Goal: Transaction & Acquisition: Purchase product/service

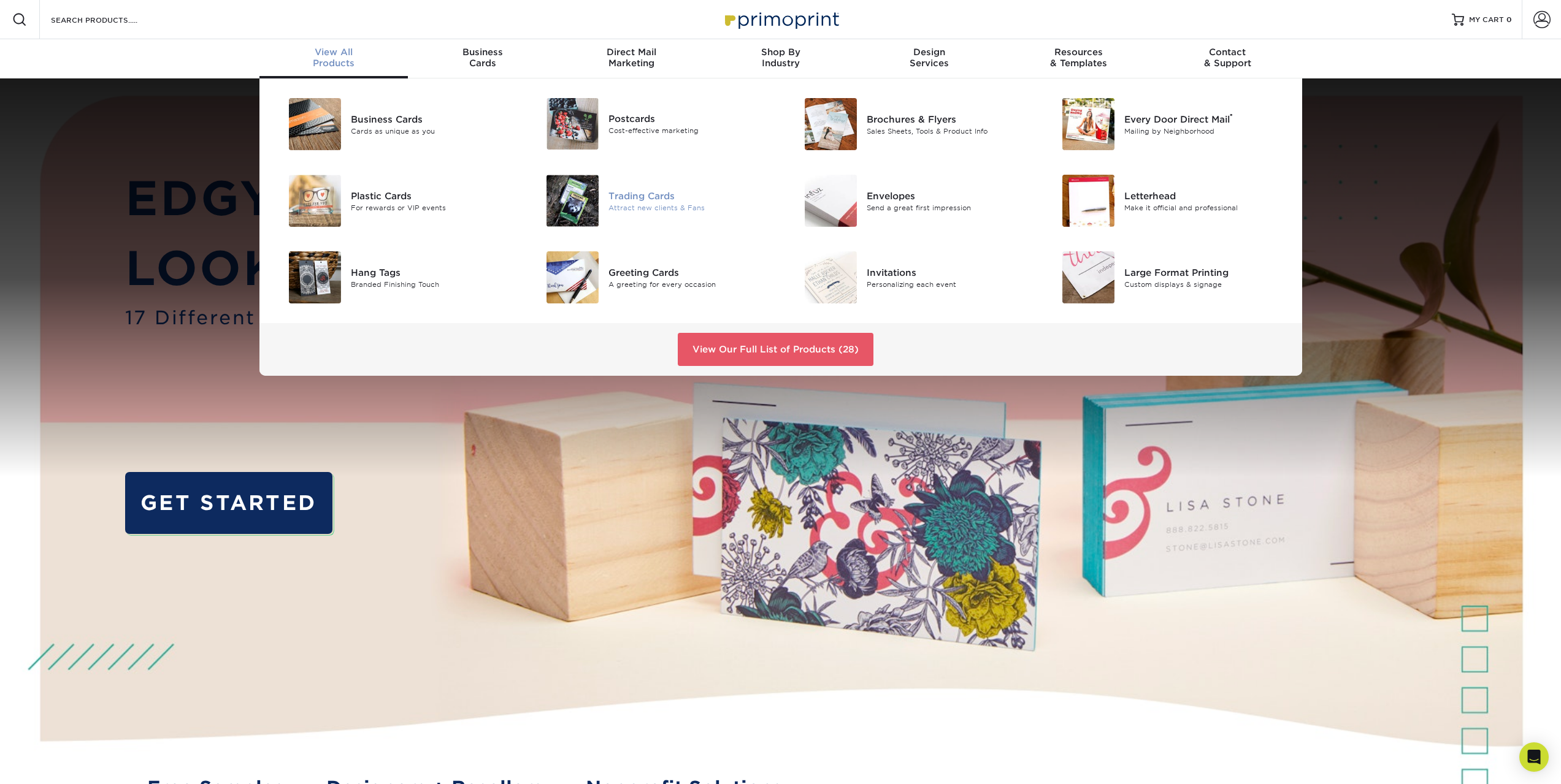
click at [668, 199] on div "Trading Cards" at bounding box center [689, 195] width 162 height 14
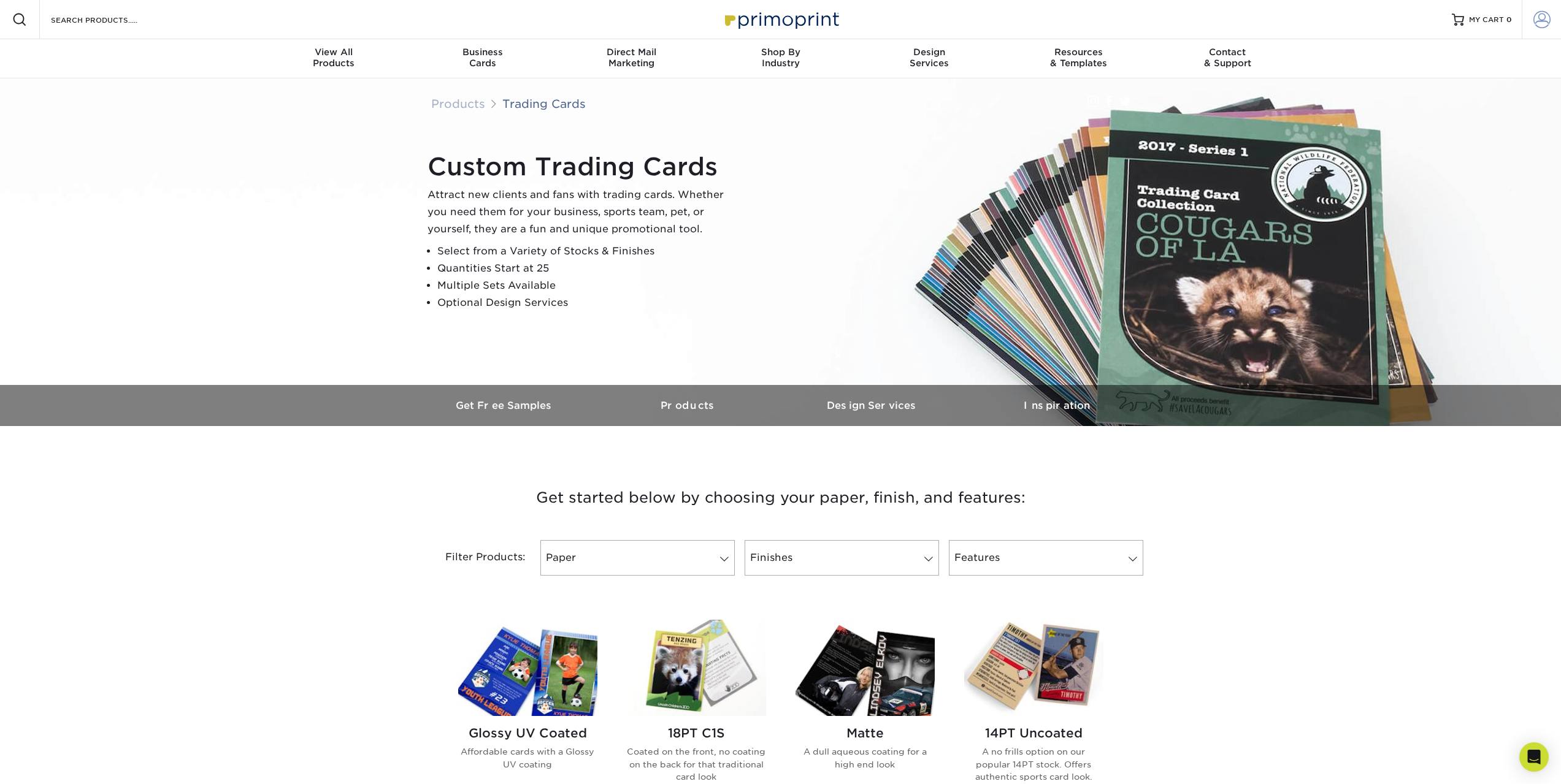
click at [1541, 18] on span at bounding box center [1542, 19] width 17 height 17
type input "khallion@gmail.com"
click at [1472, 159] on link "Login" at bounding box center [1469, 159] width 164 height 28
click at [1493, 12] on link "MY CART 0" at bounding box center [1481, 19] width 60 height 39
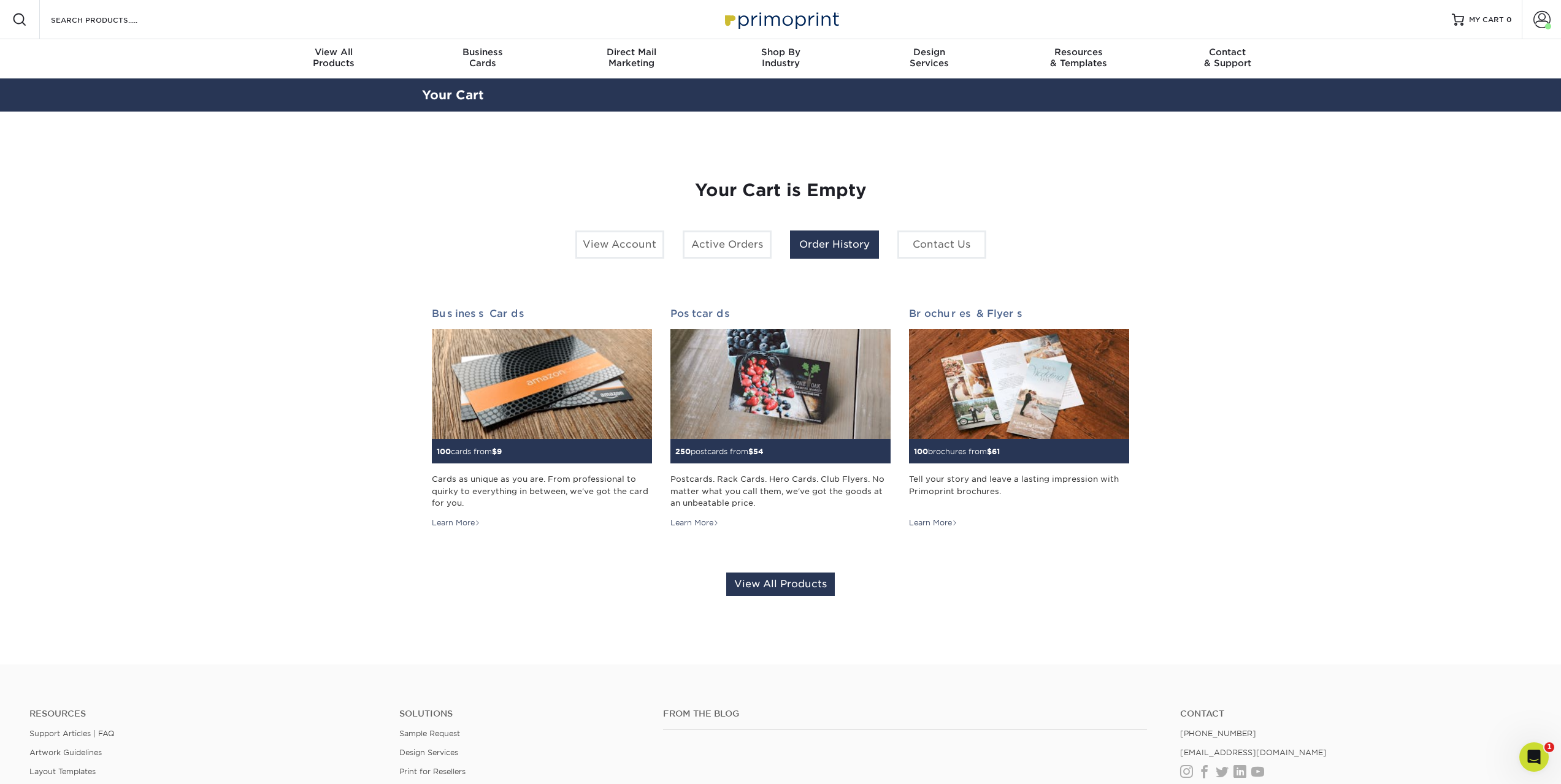
click at [844, 243] on link "Order History" at bounding box center [834, 244] width 89 height 28
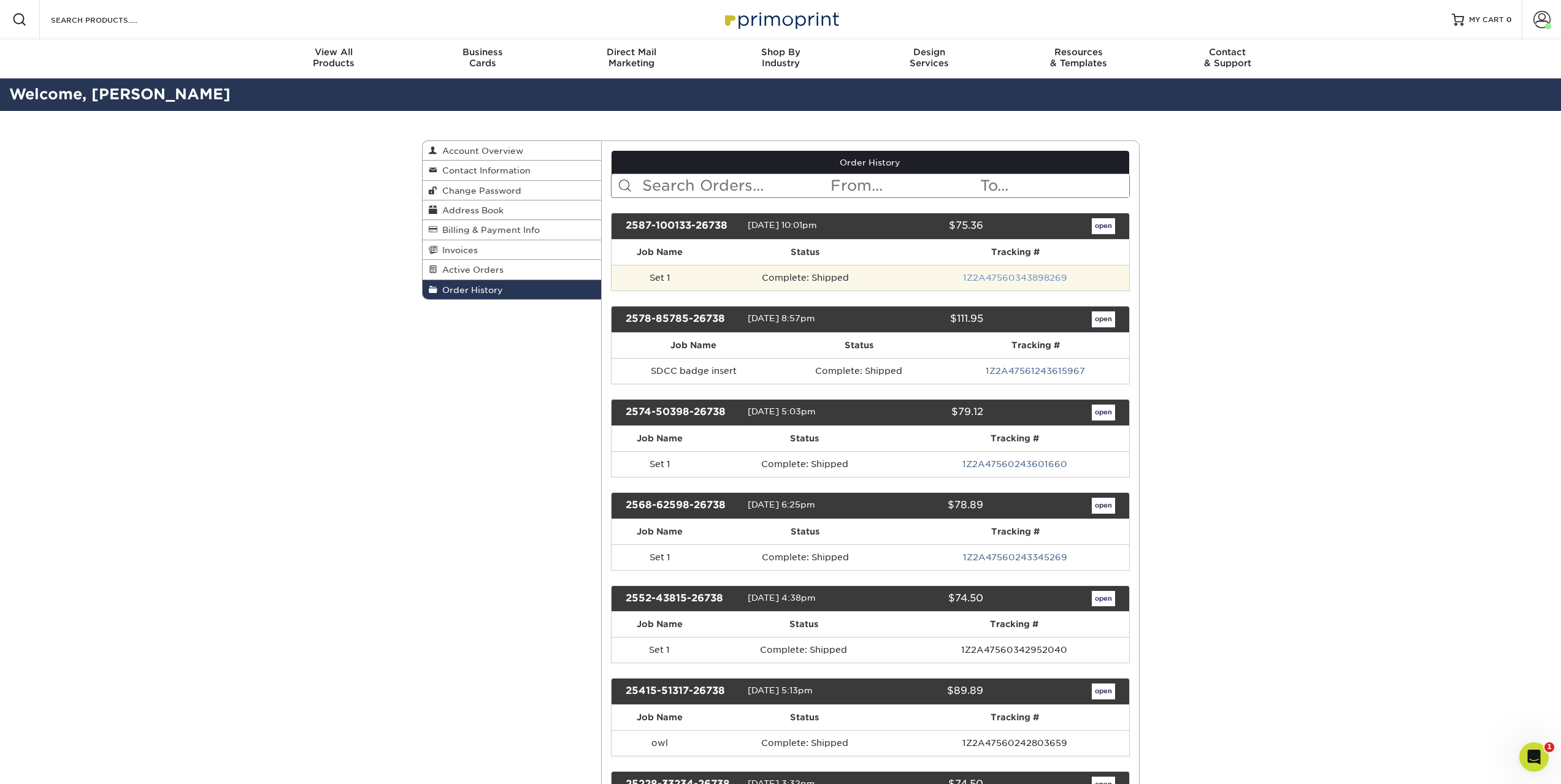
click at [999, 280] on link "1Z2A47560343898269" at bounding box center [1014, 278] width 105 height 10
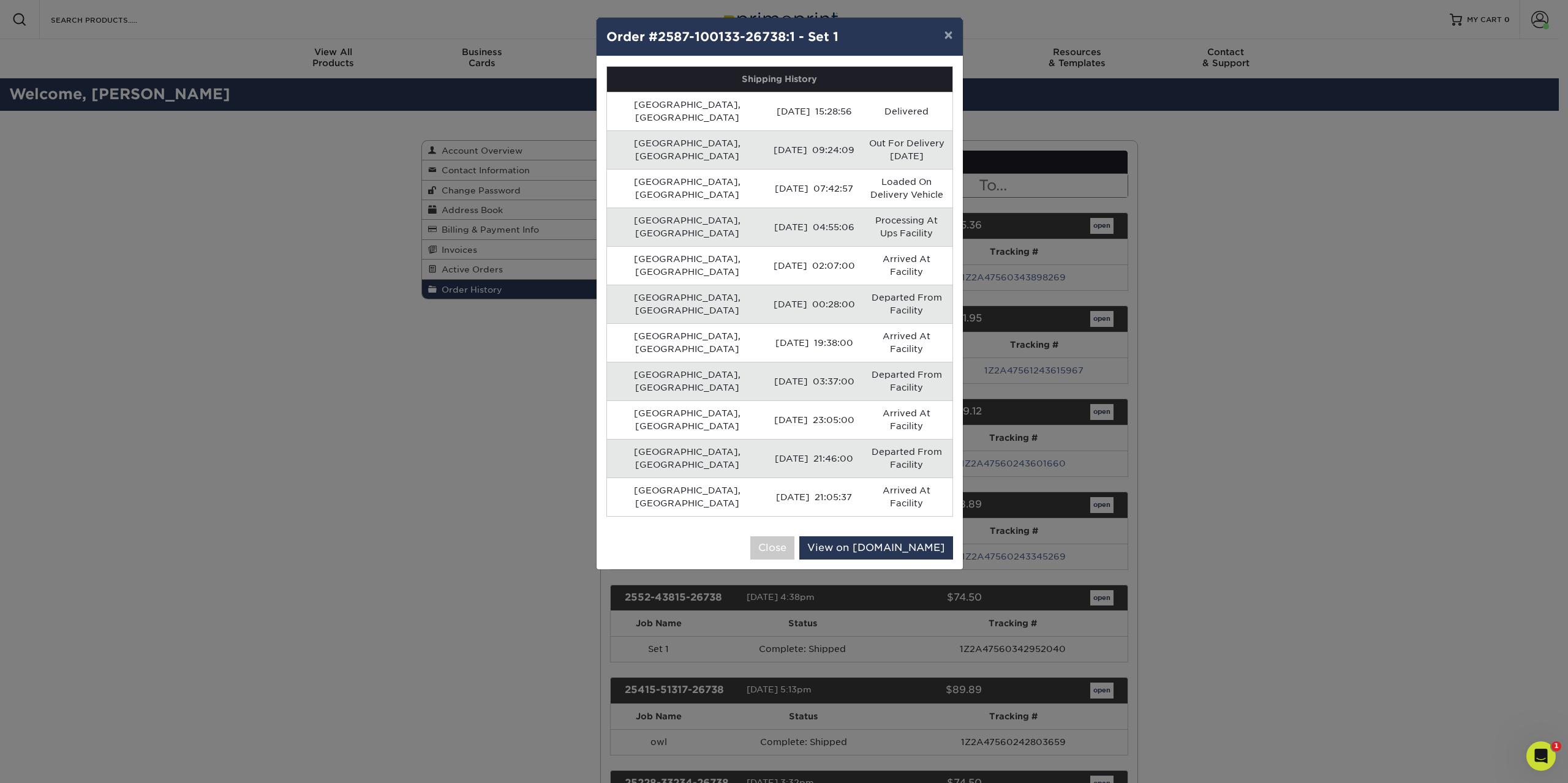
click at [1331, 234] on div "× Order #2587-100133-26738:1 - Set 1 Shipping History Salem, US 08/14/2025 15:2…" at bounding box center [784, 392] width 1568 height 783
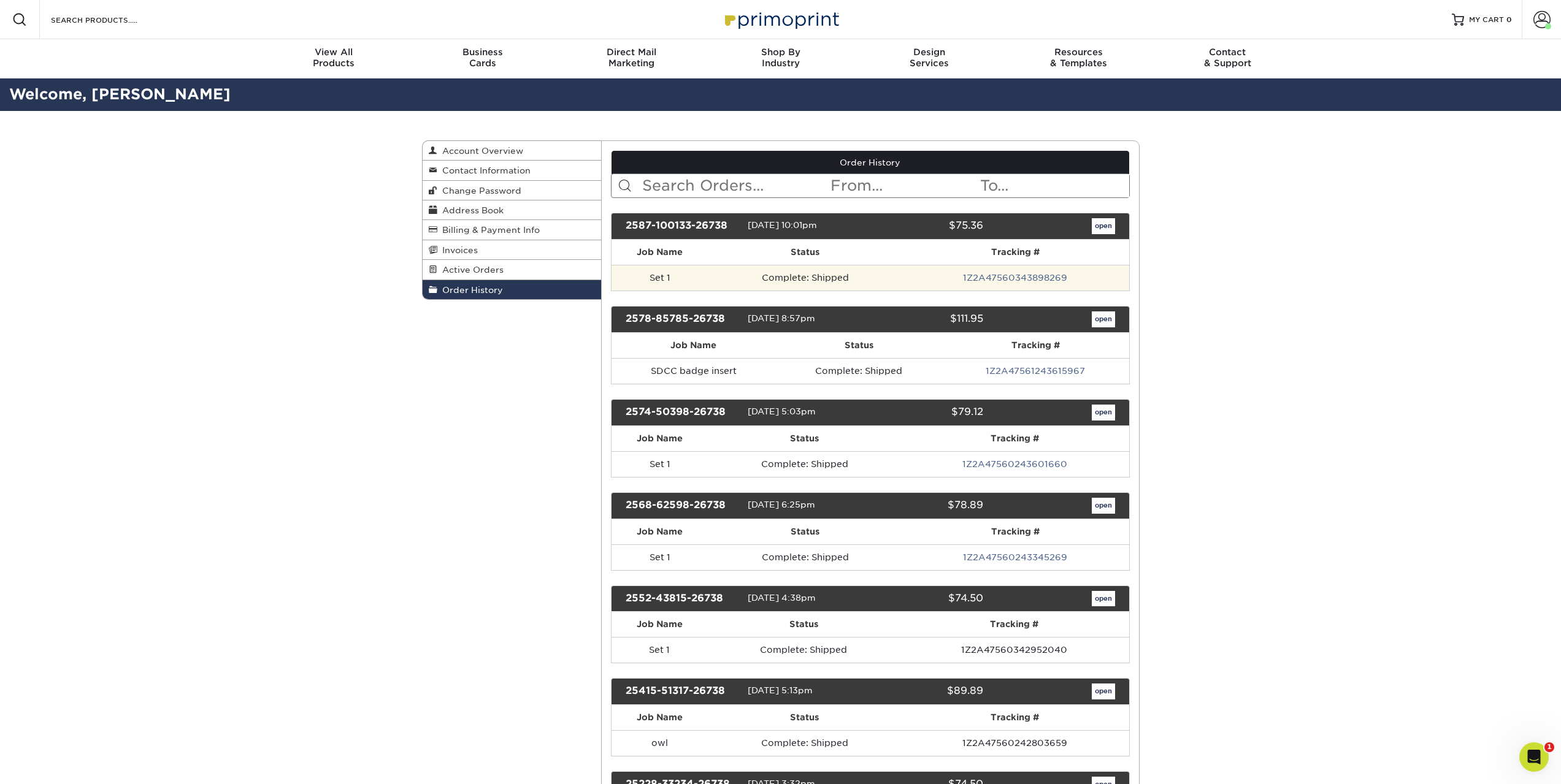
click at [811, 275] on td "Complete: Shipped" at bounding box center [805, 277] width 194 height 26
click at [1106, 223] on link "open" at bounding box center [1103, 226] width 23 height 16
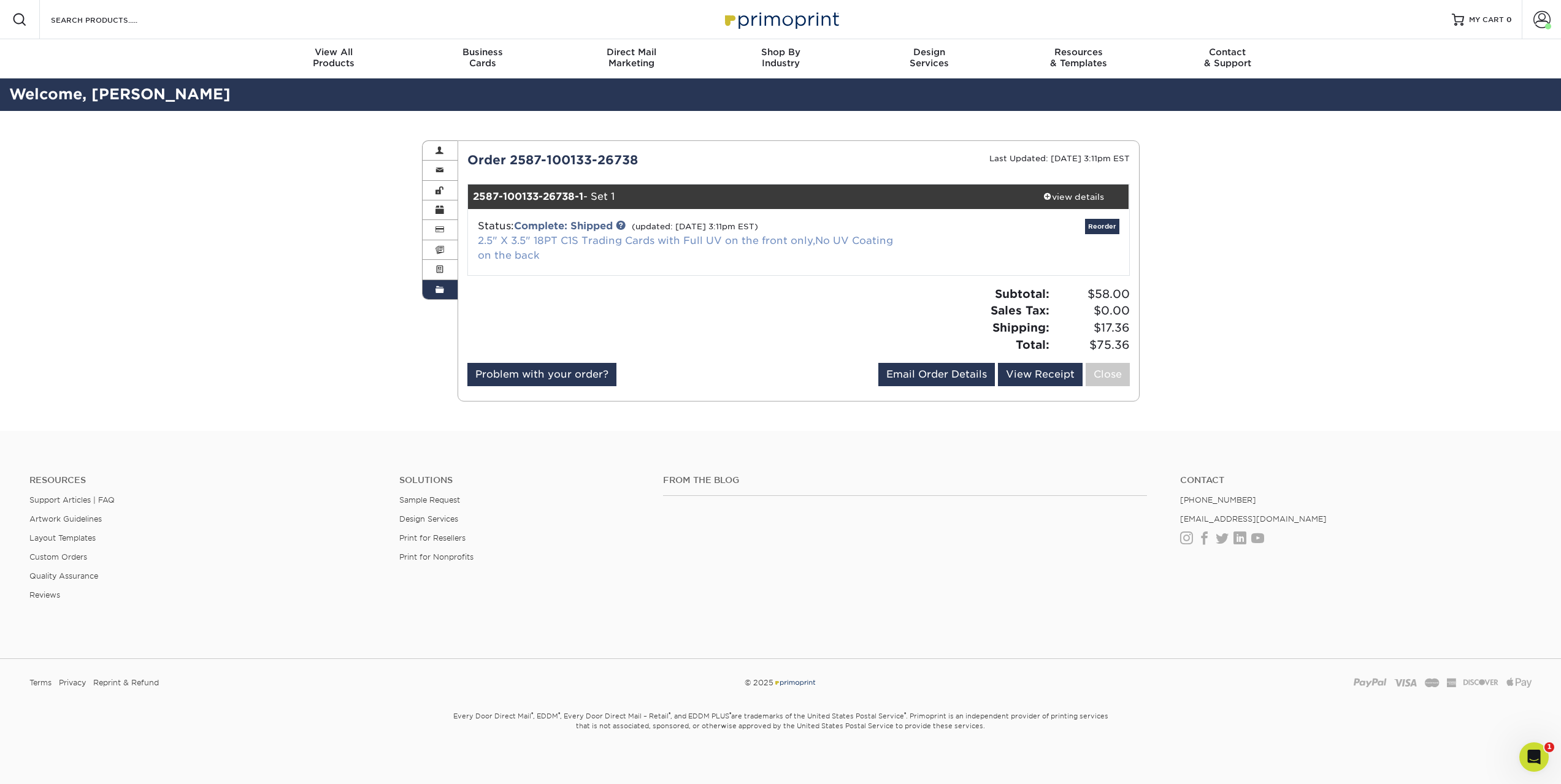
click at [536, 244] on link "2.5" X 3.5" 18PT C1S Trading Cards with Full UV on the front only,No UV Coating…" at bounding box center [686, 248] width 415 height 27
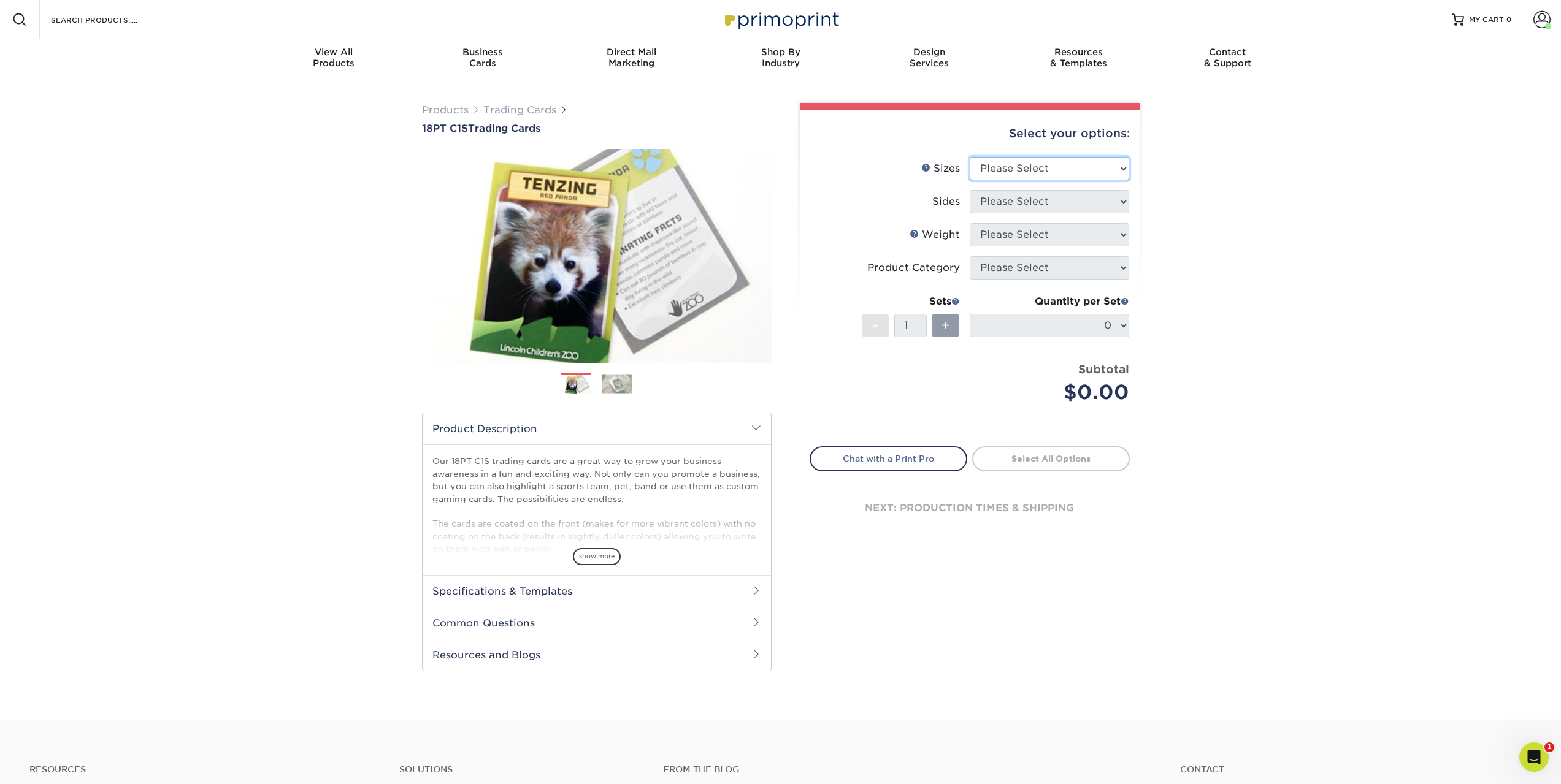
click at [1083, 164] on select "Please Select 2.5" x 3.5"" at bounding box center [1049, 169] width 159 height 23
select select "2.50x3.50"
click at [970, 157] on select "Please Select 2.5" x 3.5"" at bounding box center [1049, 169] width 159 height 23
click at [1026, 205] on select "Please Select Print Both Sides Print Front Only" at bounding box center [1049, 202] width 159 height 23
select select "13abbda7-1d64-4f25-8bb2-c179b224825d"
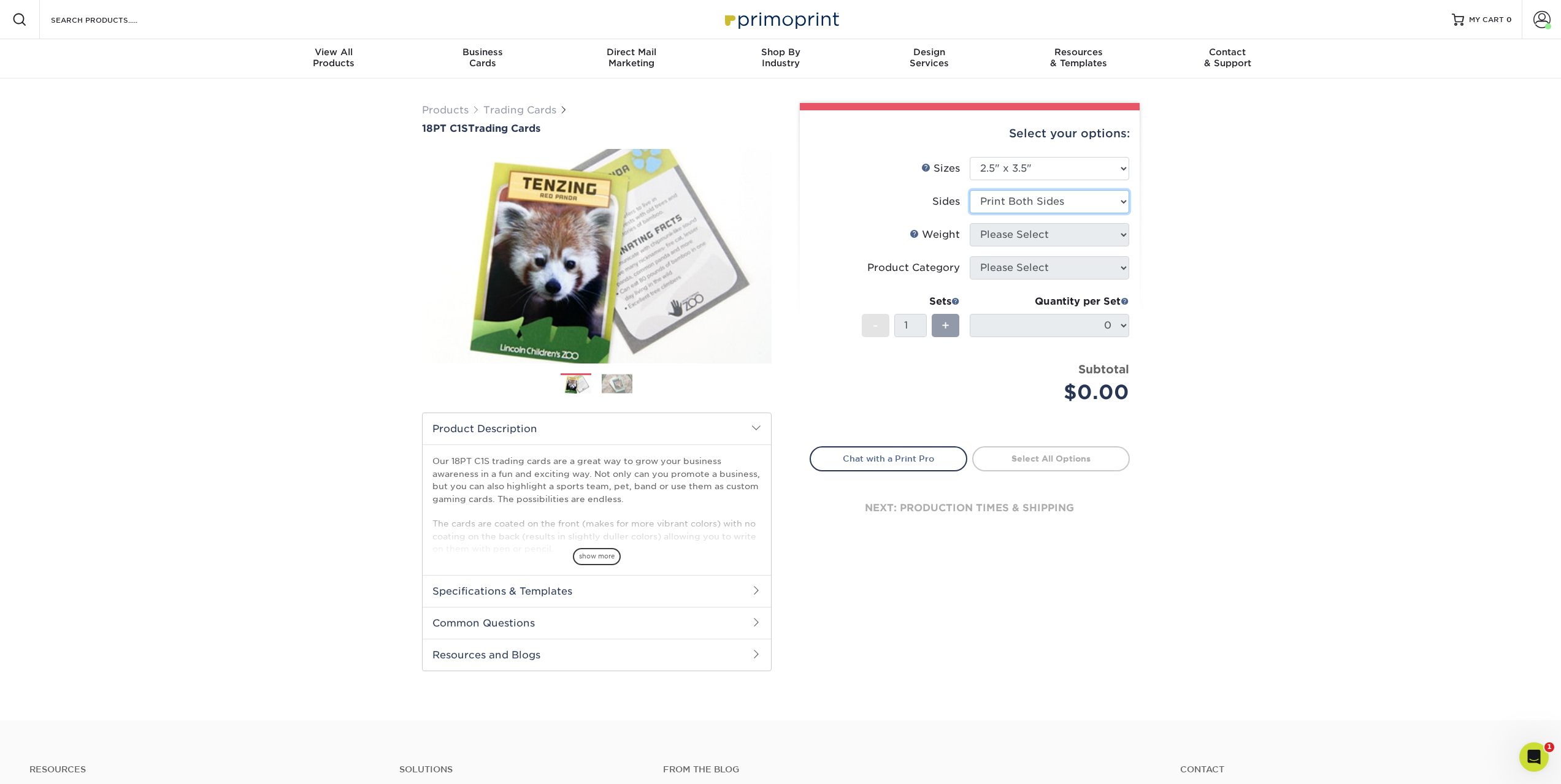
click at [970, 190] on select "Please Select Print Both Sides Print Front Only" at bounding box center [1049, 202] width 159 height 23
click at [1014, 234] on select "Please Select 18PT C1S" at bounding box center [1049, 235] width 159 height 23
select select "18PTC1S"
click at [970, 223] on select "Please Select 18PT C1S" at bounding box center [1049, 235] width 159 height 23
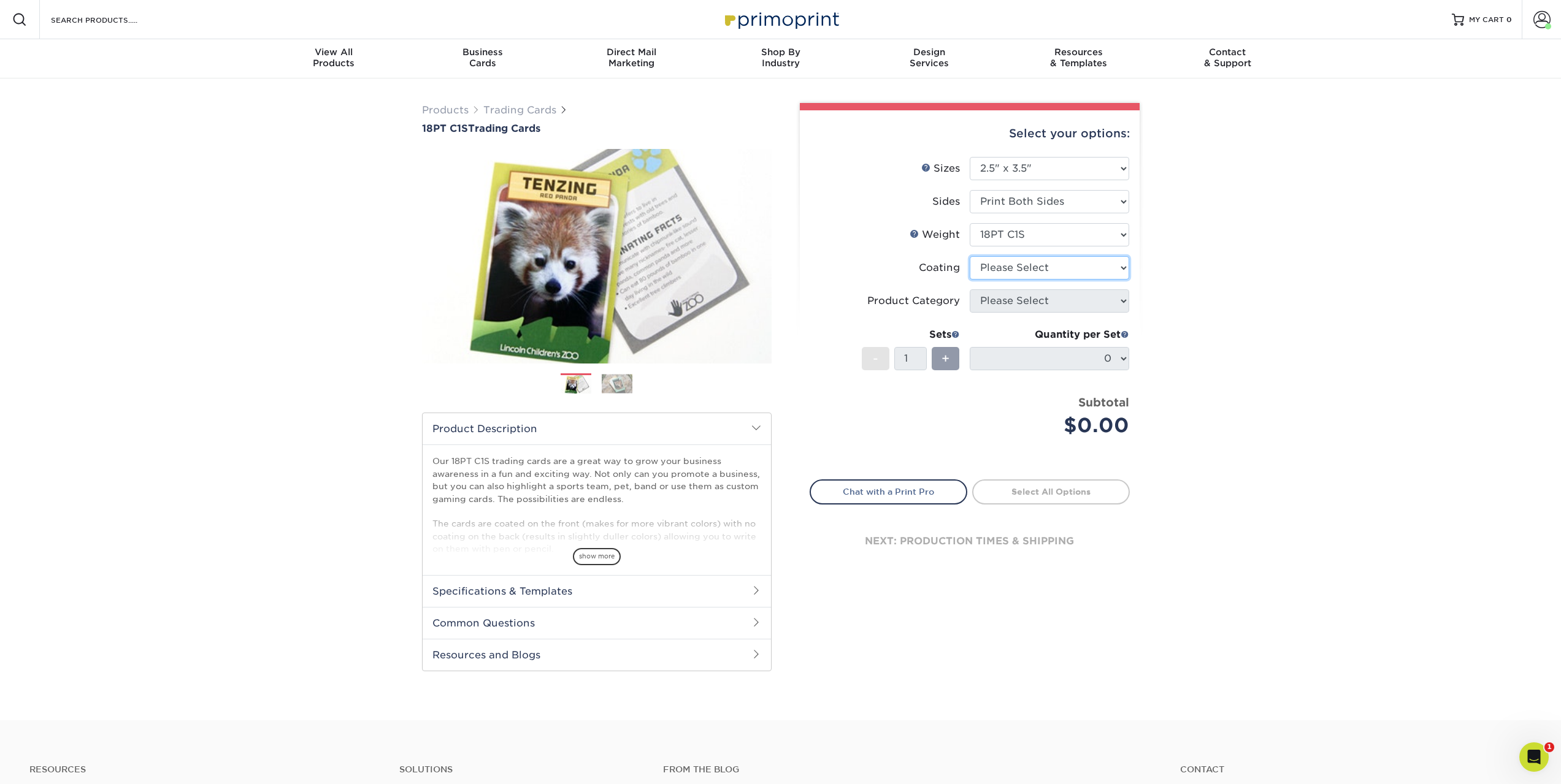
click at [1003, 269] on select at bounding box center [1049, 268] width 159 height 23
select select "1e8116af-acfc-44b1-83dc-8181aa338834"
click at [970, 257] on select at bounding box center [1049, 268] width 159 height 23
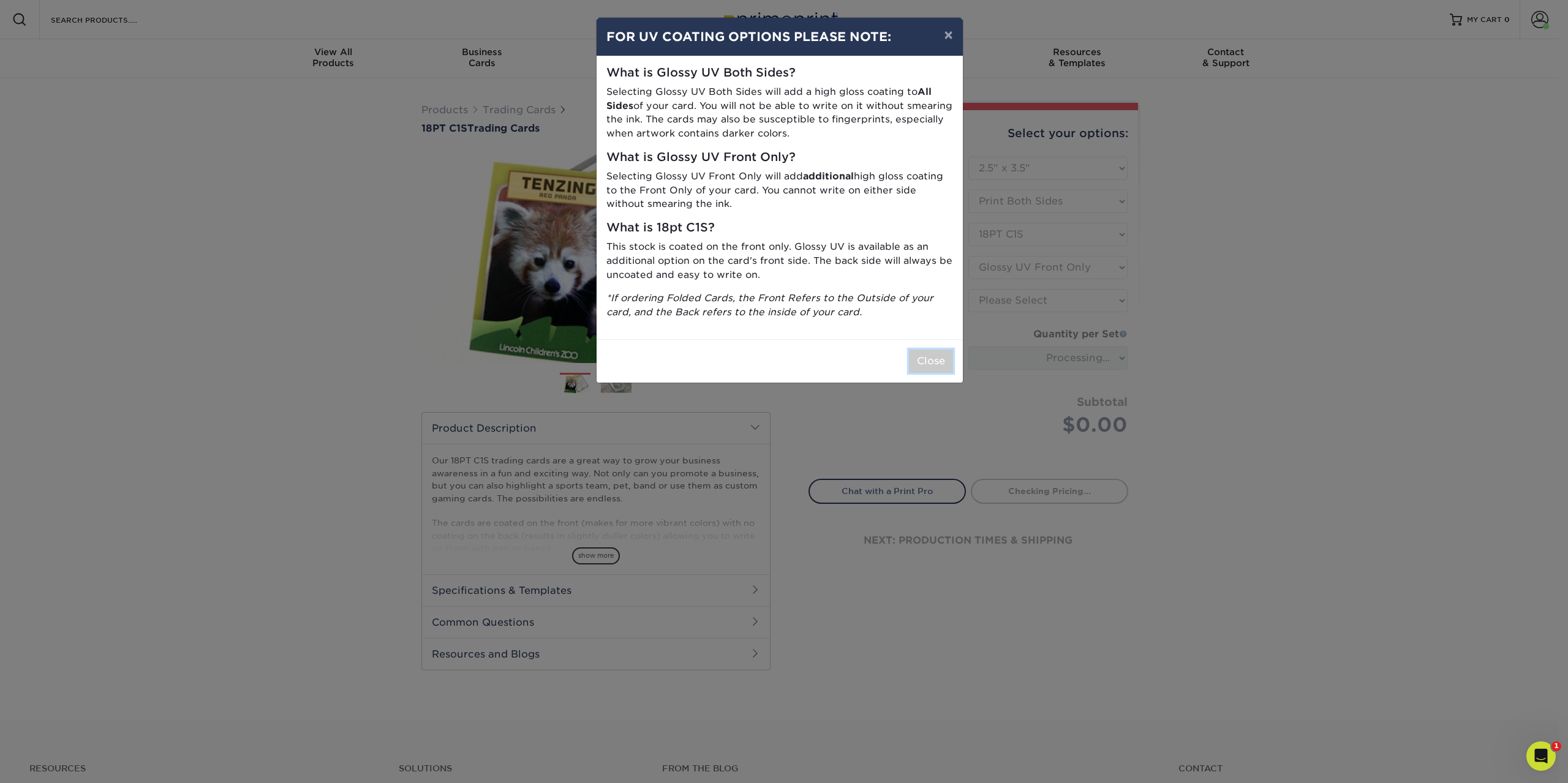
click at [933, 361] on button "Close" at bounding box center [930, 361] width 44 height 23
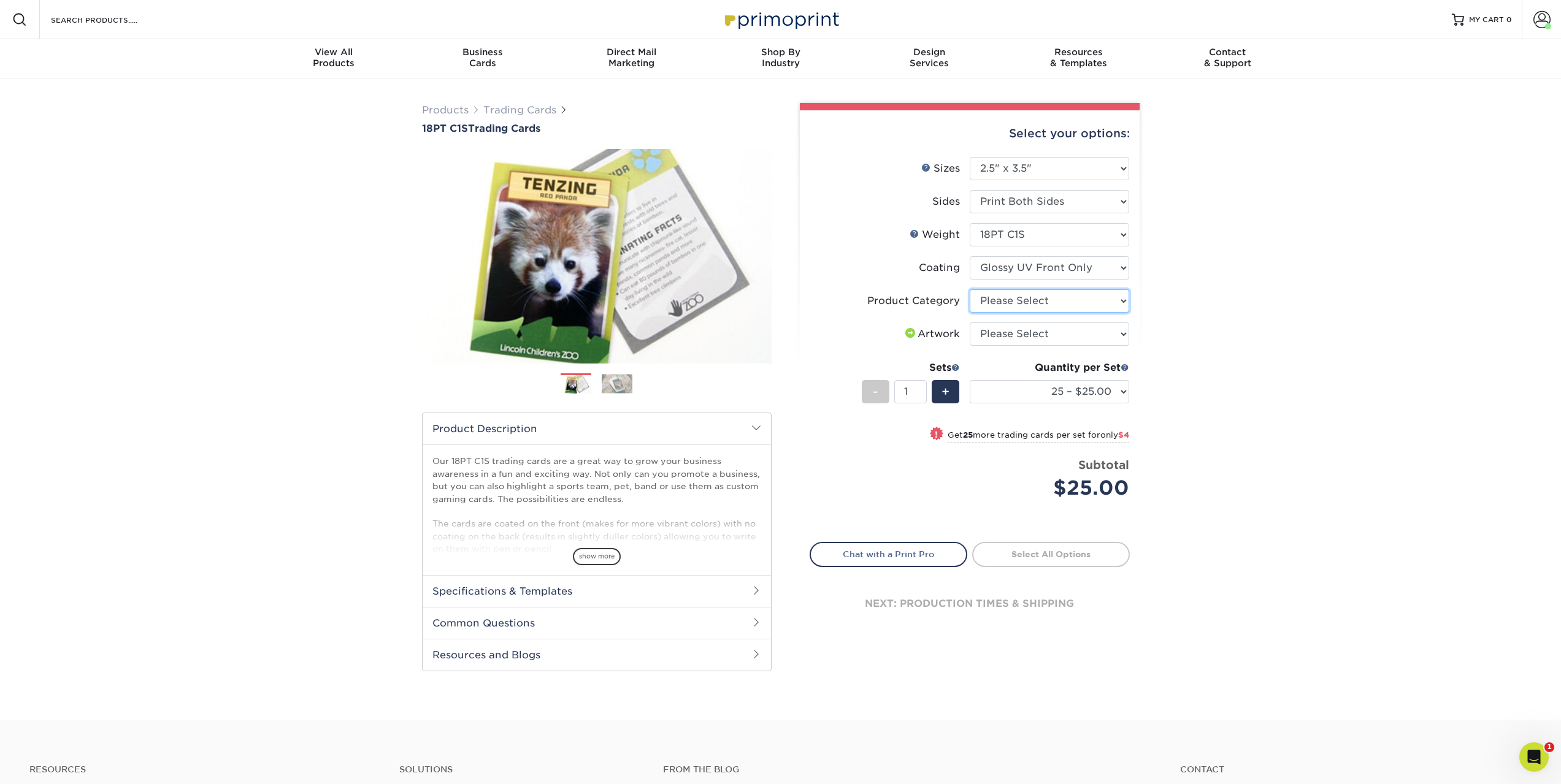
click at [1022, 298] on select "Please Select Trading Cards" at bounding box center [1049, 300] width 159 height 23
select select "c2f9bce9-36c2-409d-b101-c29d9d031e18"
click at [970, 289] on select "Please Select Trading Cards" at bounding box center [1049, 300] width 159 height 23
click at [1020, 337] on select "Please Select I will upload files I need a design - $100" at bounding box center [1049, 334] width 159 height 23
select select "upload"
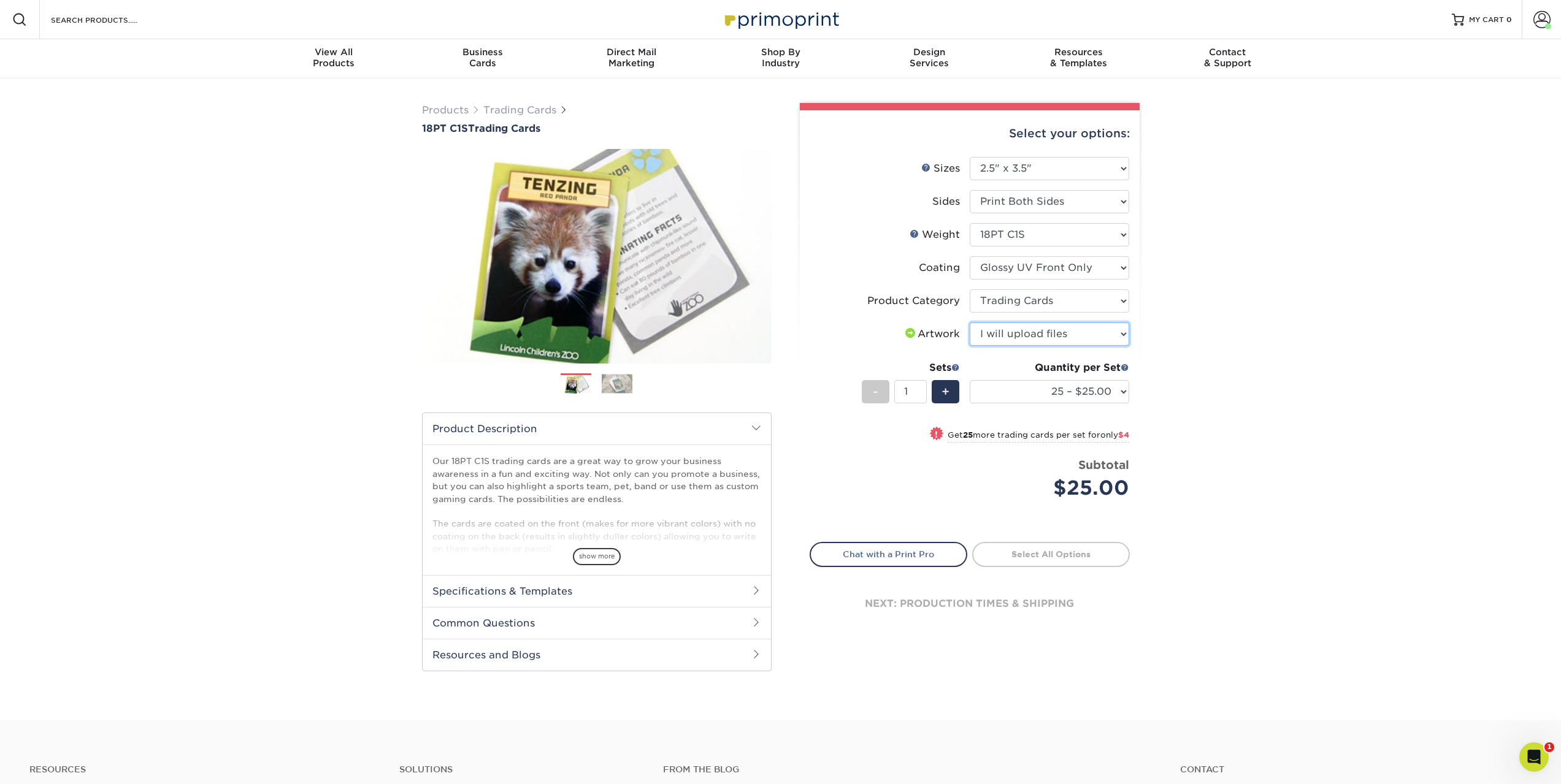
click at [970, 322] on select "Please Select I will upload files I need a design - $100" at bounding box center [1049, 334] width 159 height 23
click at [1012, 393] on select "25 – $25.00 50 – $29.00 75 – $37.00 100 – $41.00 250 – $48.00 500 – $58.00 1000…" at bounding box center [1049, 391] width 159 height 23
select select "500 – $58.00"
click at [970, 380] on select "25 – $25.00 50 – $29.00 75 – $37.00 100 – $41.00 250 – $48.00 500 – $58.00 1000…" at bounding box center [1049, 391] width 159 height 23
click at [1039, 556] on link "Proceed to Shipping" at bounding box center [1051, 553] width 158 height 22
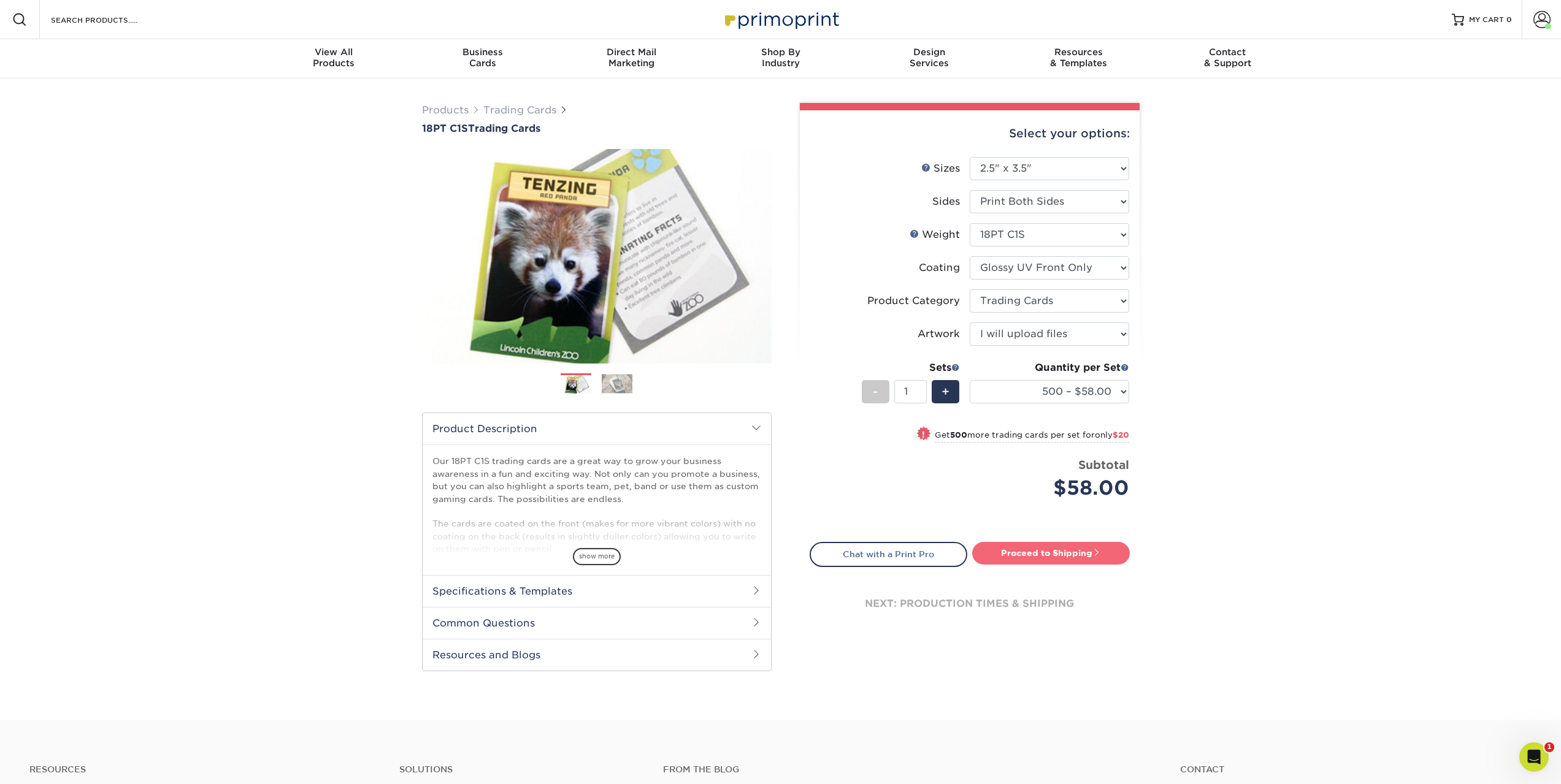
type input "Set 1"
select select "83486e31-025a-419b-9d13-e628b4ff6c11"
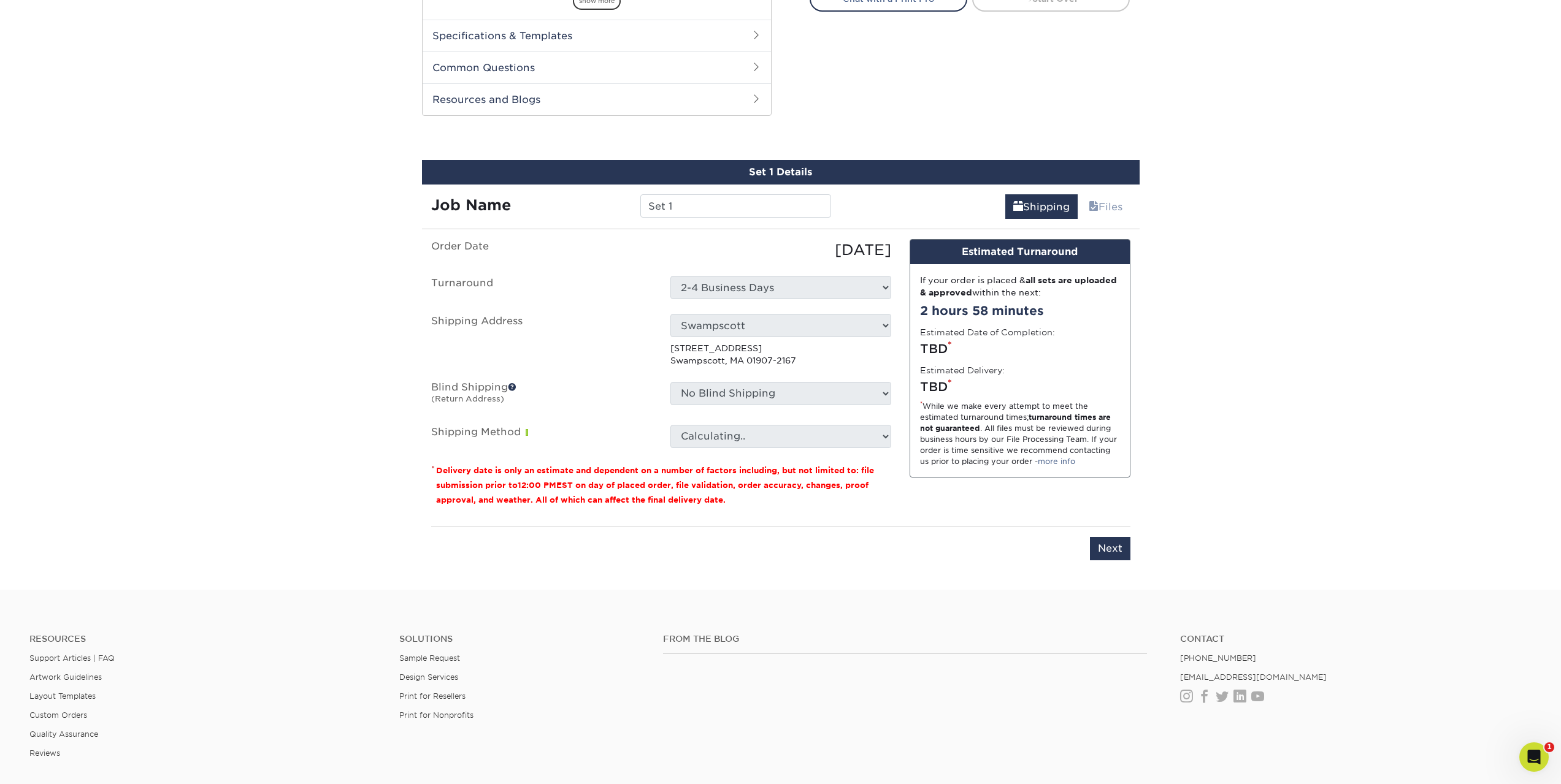
scroll to position [611, 0]
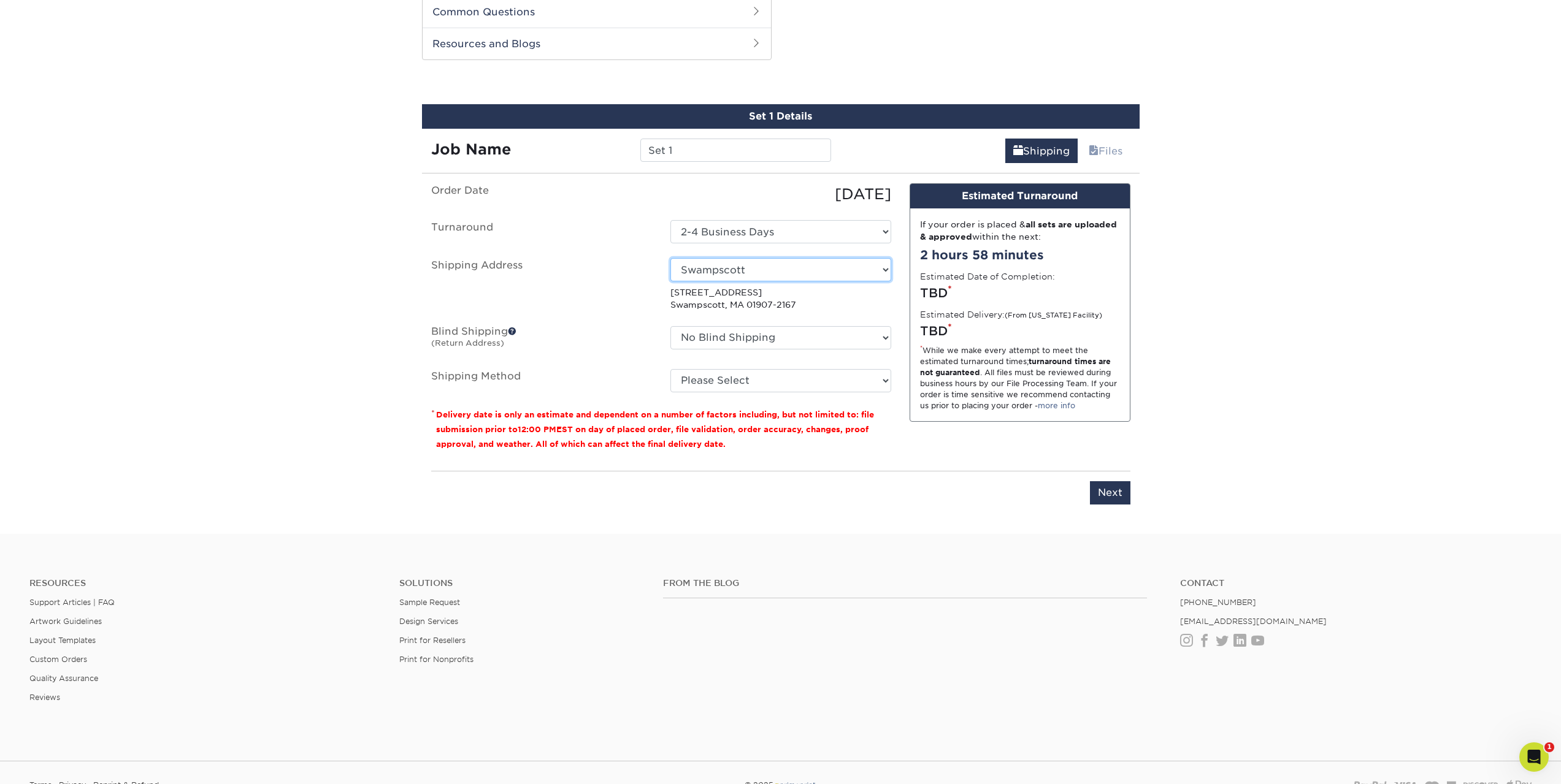
click at [805, 269] on select "Select One Office Swampscott + Add New Address" at bounding box center [781, 270] width 221 height 23
select select "270476"
click at [738, 391] on select "Please Select Ground Shipping (+$17.36) 3 Day Shipping Service (+$21.03) 2 Day …" at bounding box center [781, 380] width 221 height 23
click at [671, 369] on select "Please Select Ground Shipping (+$17.36) 3 Day Shipping Service (+$21.03) 2 Day …" at bounding box center [781, 380] width 221 height 23
click at [759, 383] on select "Please Select Ground Shipping (+$17.36) 3 Day Shipping Service (+$21.03) 2 Day …" at bounding box center [781, 380] width 221 height 23
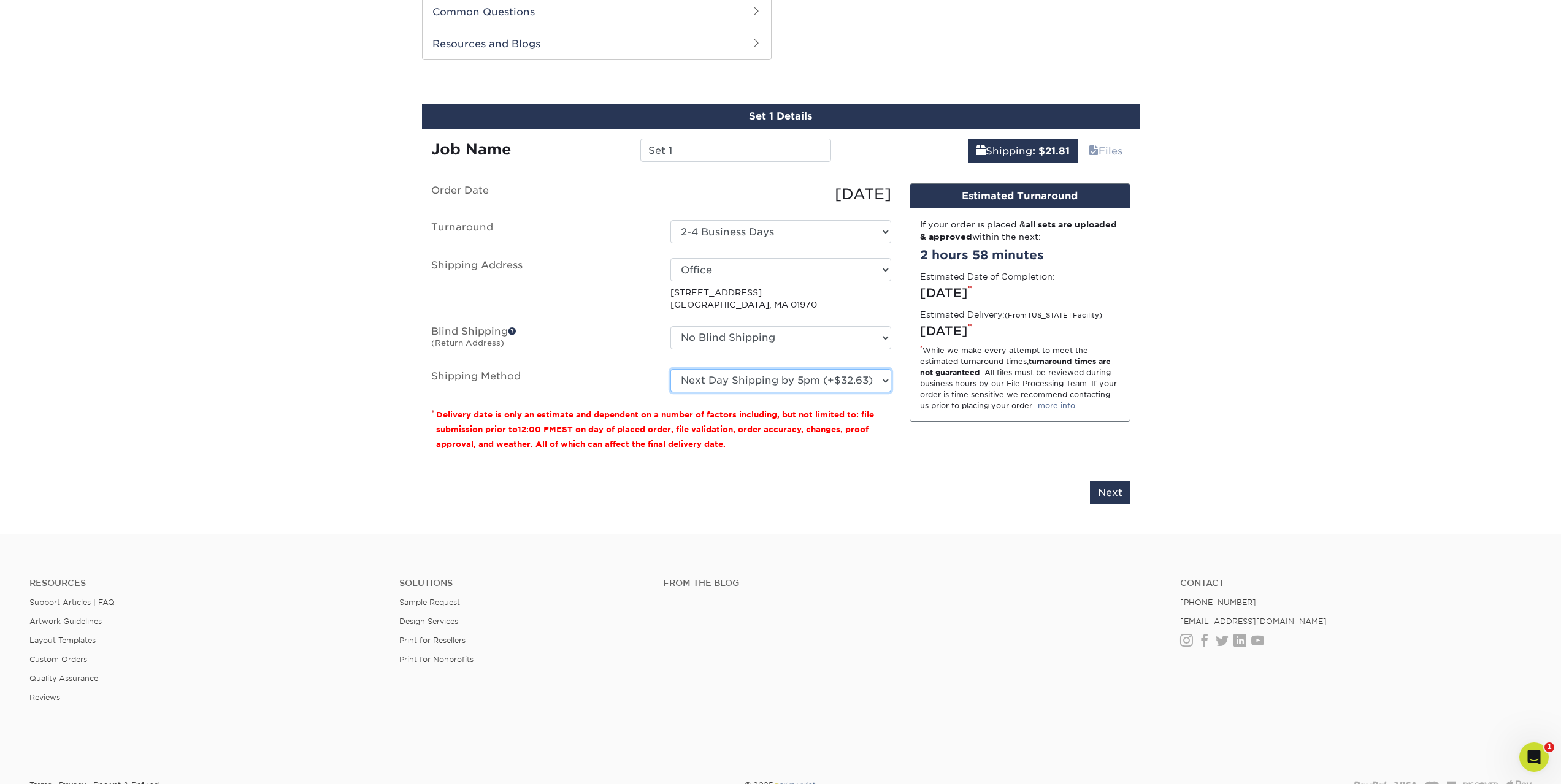
click at [671, 369] on select "Please Select Ground Shipping (+$17.36) 3 Day Shipping Service (+$21.03) 2 Day …" at bounding box center [781, 380] width 221 height 23
click at [787, 385] on select "Please Select Ground Shipping (+$17.36) 3 Day Shipping Service (+$21.03) 2 Day …" at bounding box center [781, 380] width 221 height 23
click at [671, 369] on select "Please Select Ground Shipping (+$17.36) 3 Day Shipping Service (+$21.03) 2 Day …" at bounding box center [781, 380] width 221 height 23
click at [787, 386] on select "Please Select Ground Shipping (+$17.36) 3 Day Shipping Service (+$21.03) 2 Day …" at bounding box center [781, 380] width 221 height 23
click at [671, 369] on select "Please Select Ground Shipping (+$17.36) 3 Day Shipping Service (+$21.03) 2 Day …" at bounding box center [781, 380] width 221 height 23
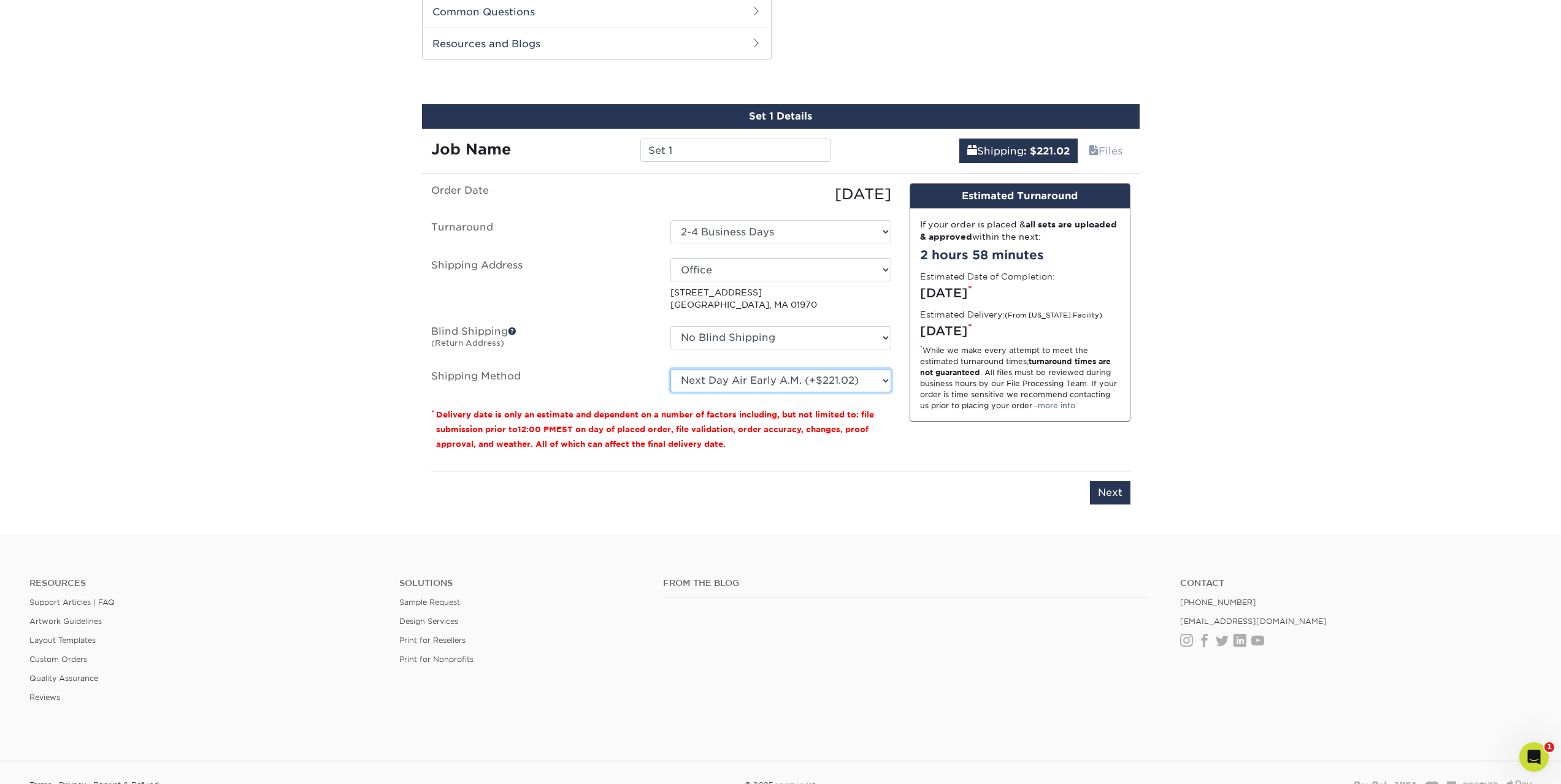
click at [756, 373] on select "Please Select Ground Shipping (+$17.36) 3 Day Shipping Service (+$21.03) 2 Day …" at bounding box center [781, 380] width 221 height 23
click at [671, 369] on select "Please Select Ground Shipping (+$17.36) 3 Day Shipping Service (+$21.03) 2 Day …" at bounding box center [781, 380] width 221 height 23
click at [743, 377] on select "Please Select Ground Shipping (+$17.36) 3 Day Shipping Service (+$21.03) 2 Day …" at bounding box center [781, 380] width 221 height 23
select select "13"
click at [671, 369] on select "Please Select Ground Shipping (+$17.36) 3 Day Shipping Service (+$21.03) 2 Day …" at bounding box center [781, 380] width 221 height 23
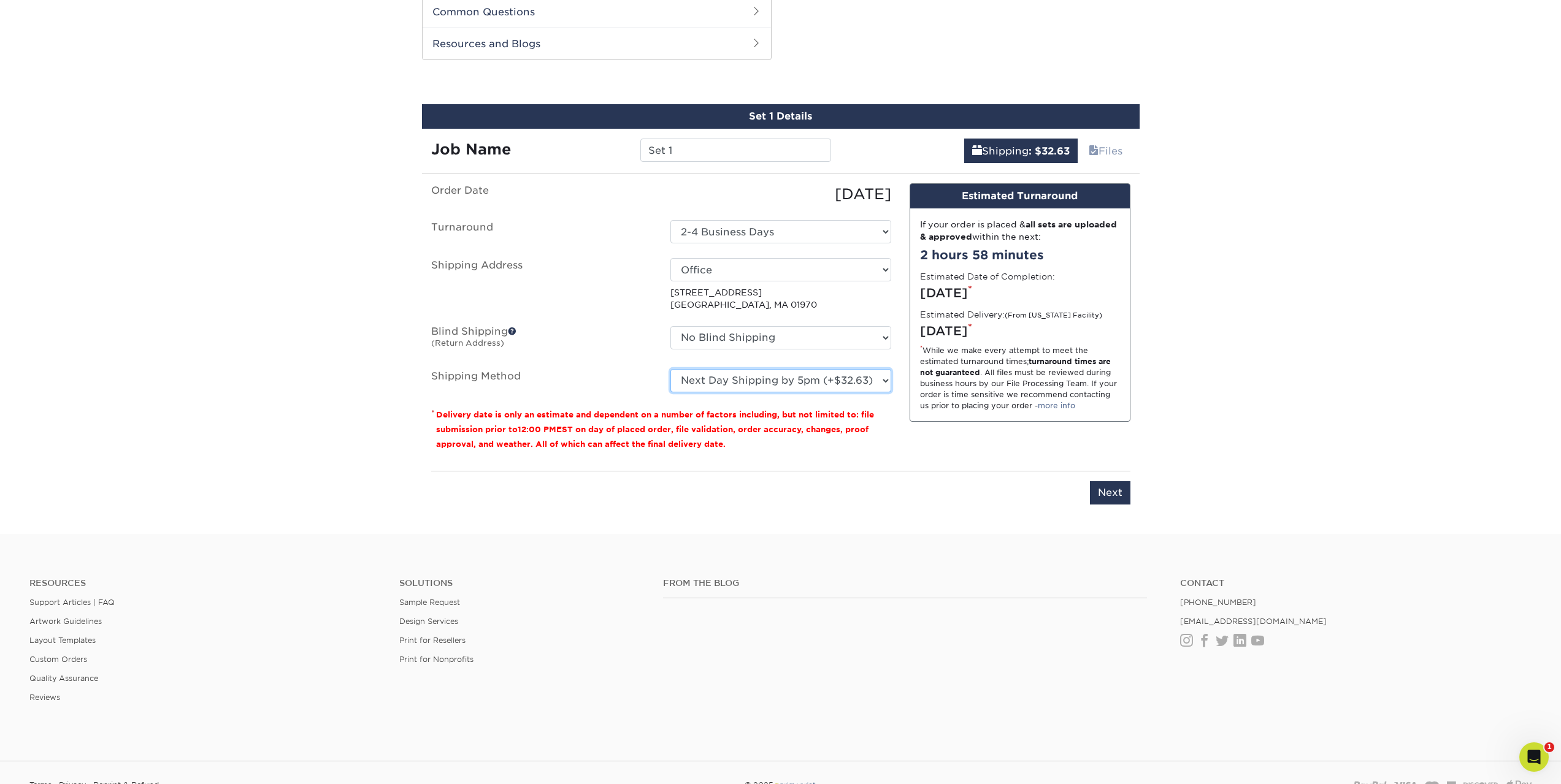
click at [795, 380] on select "Please Select Ground Shipping (+$17.36) 3 Day Shipping Service (+$21.03) 2 Day …" at bounding box center [781, 380] width 221 height 23
click at [994, 432] on div "Design Estimated Turnaround If your order is placed & all sets are uploaded & a…" at bounding box center [1020, 321] width 239 height 277
click at [1104, 495] on input "Next" at bounding box center [1110, 493] width 40 height 23
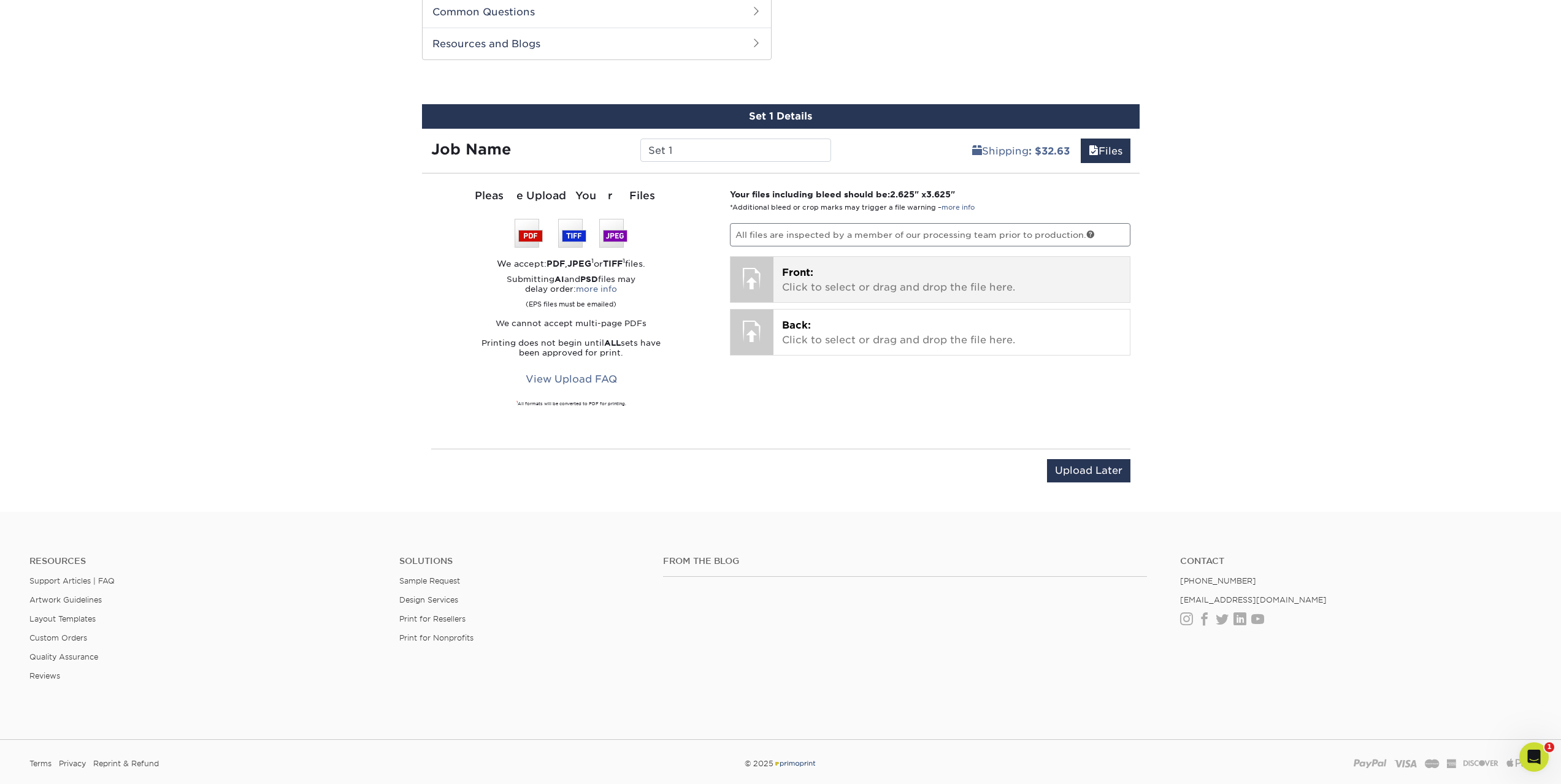
click at [884, 282] on p "Front: Click to select or drag and drop the file here." at bounding box center [952, 280] width 339 height 30
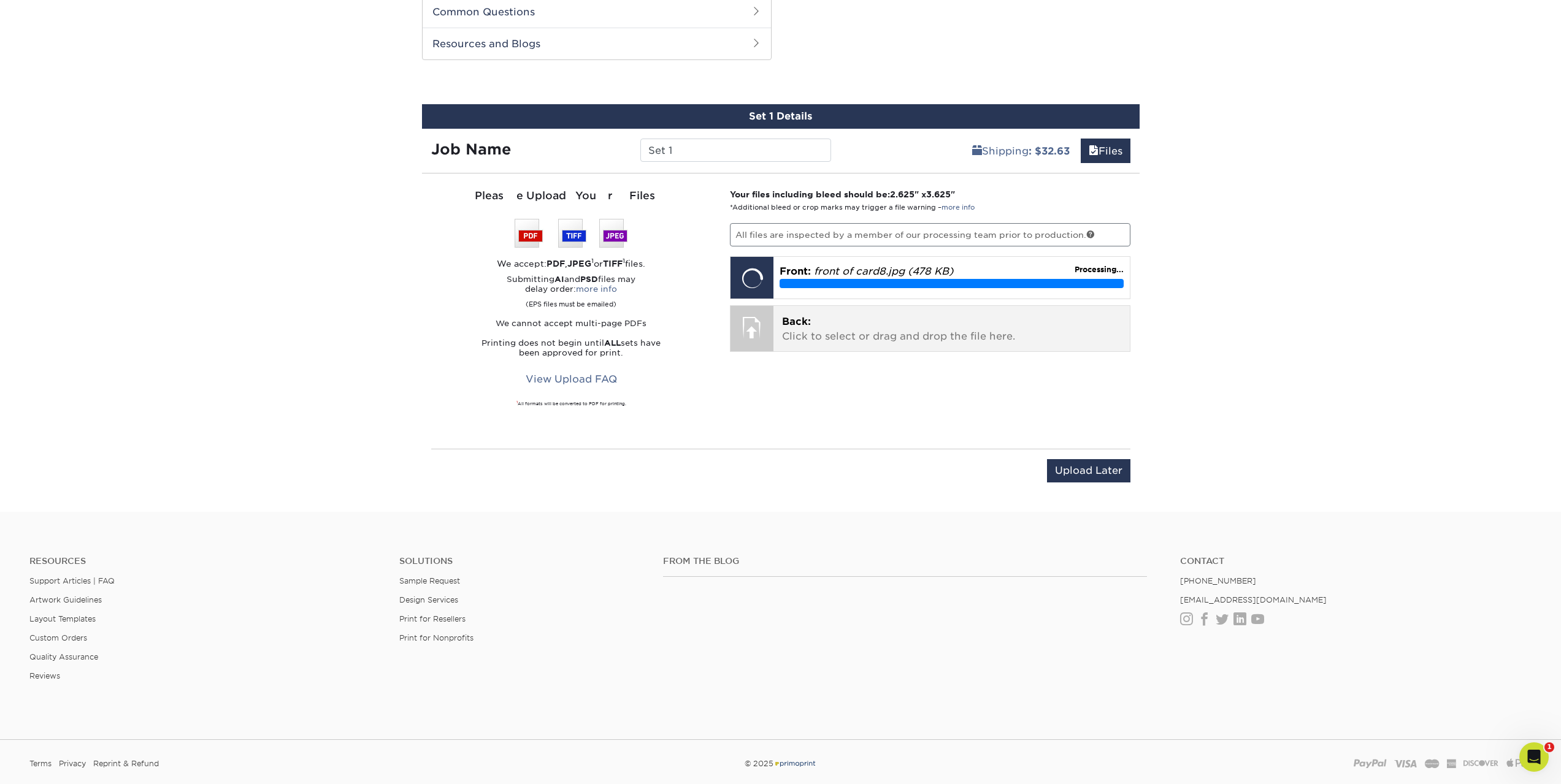
click at [827, 322] on p "Back: Click to select or drag and drop the file here." at bounding box center [952, 329] width 339 height 30
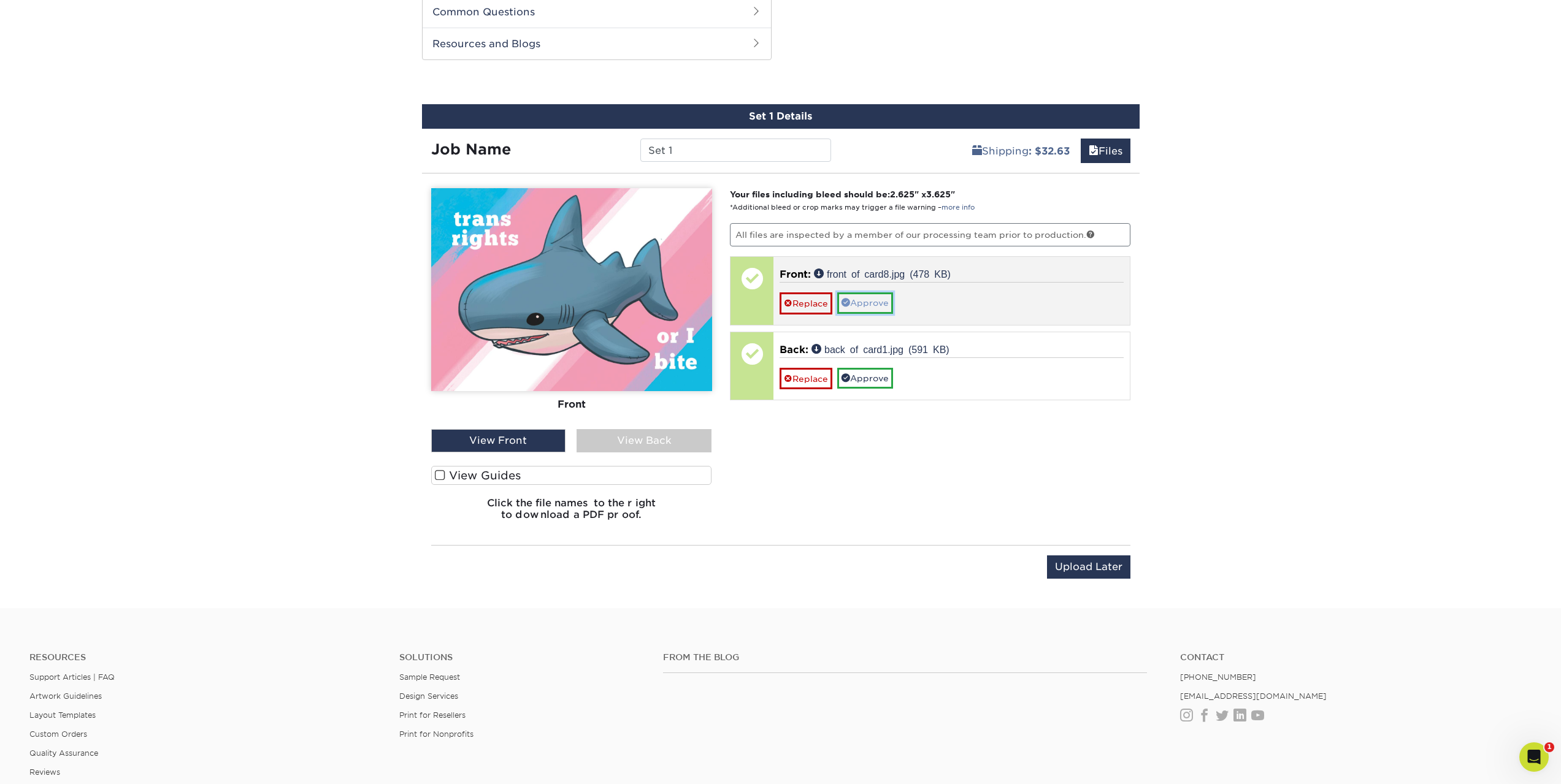
click at [881, 298] on link "Approve" at bounding box center [864, 303] width 56 height 21
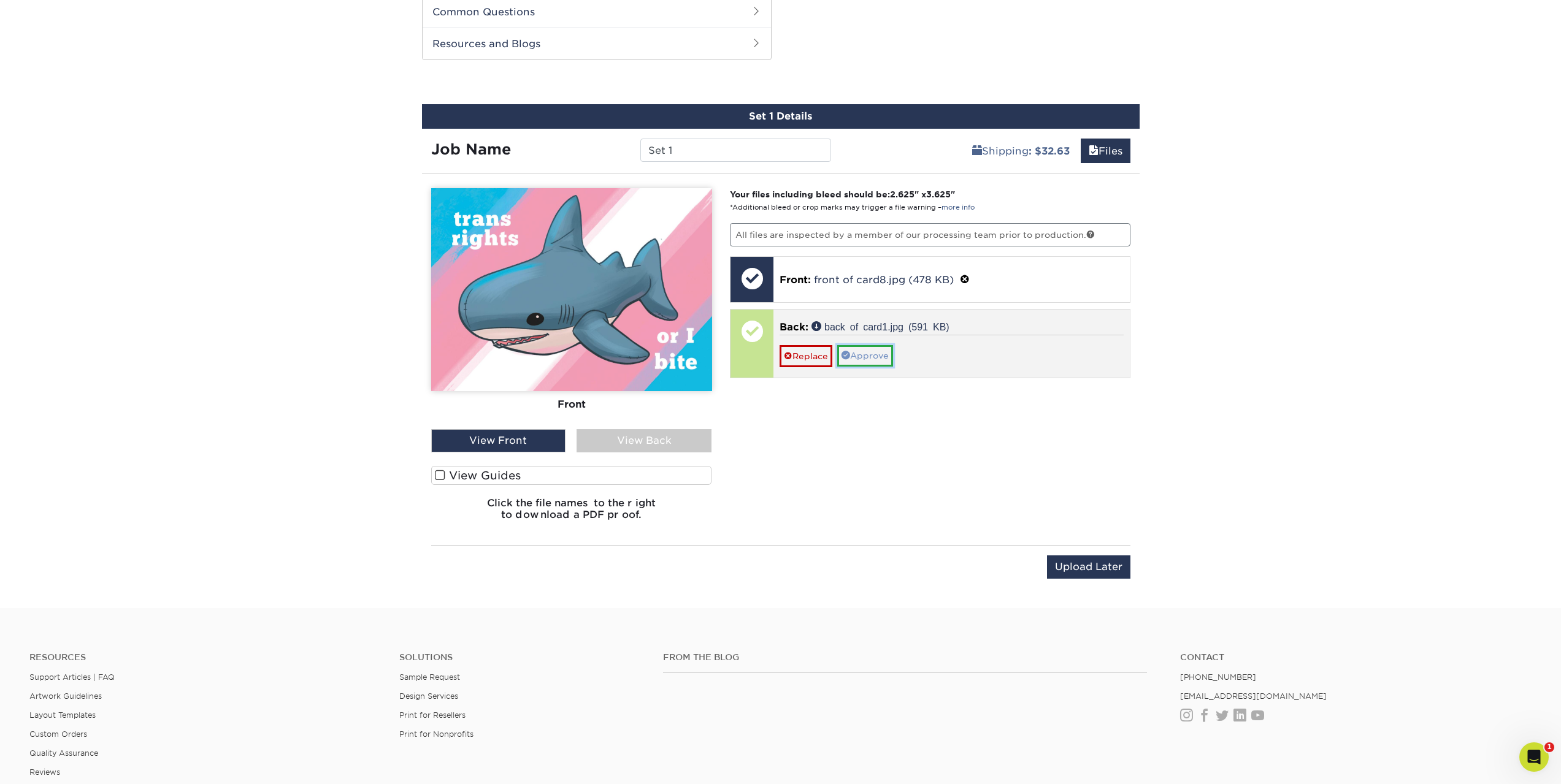
click at [864, 355] on link "Approve" at bounding box center [864, 355] width 56 height 21
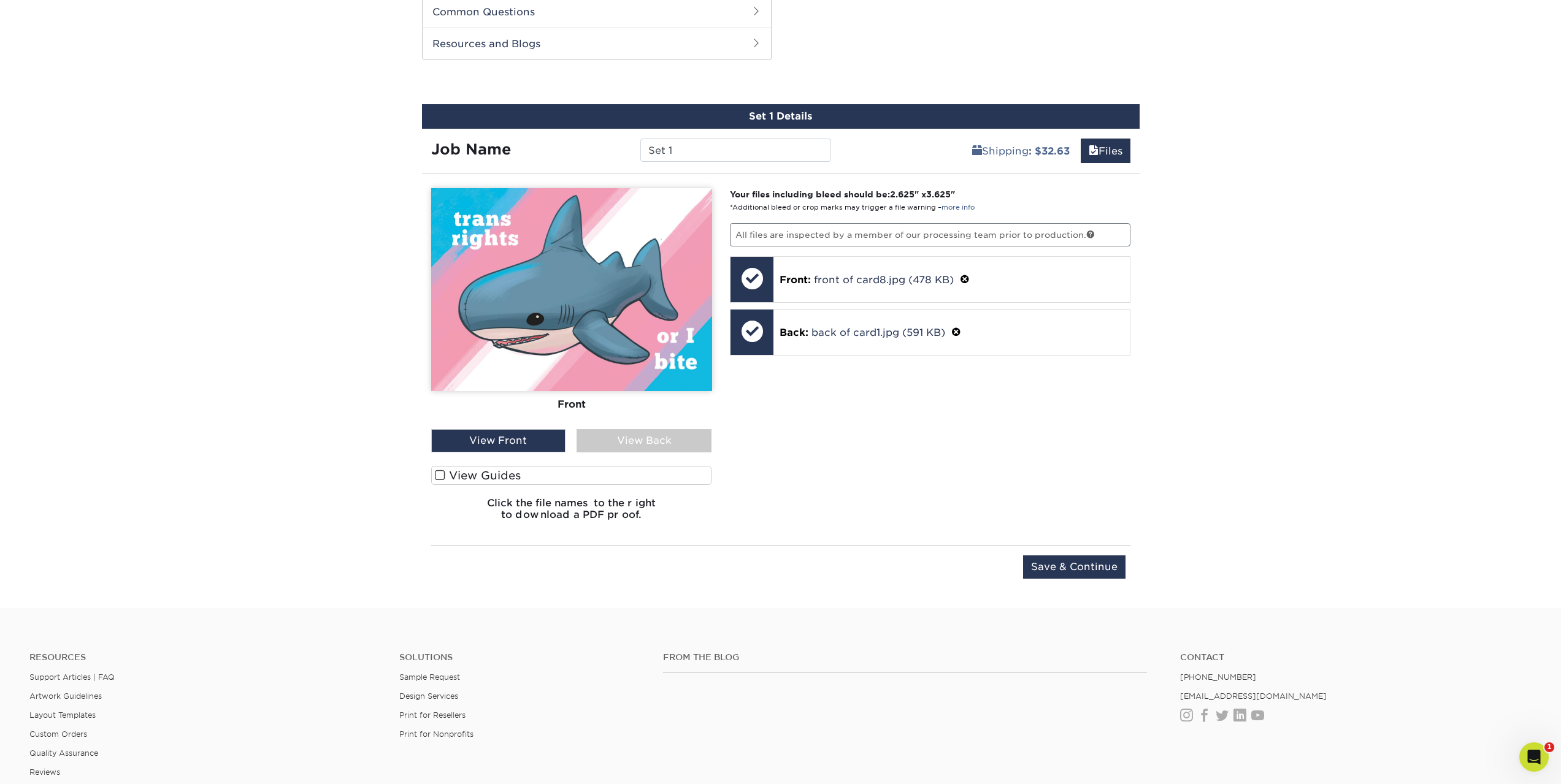
click at [439, 473] on span at bounding box center [440, 476] width 10 height 12
click at [0, 0] on input "View Guides" at bounding box center [0, 0] width 0 height 0
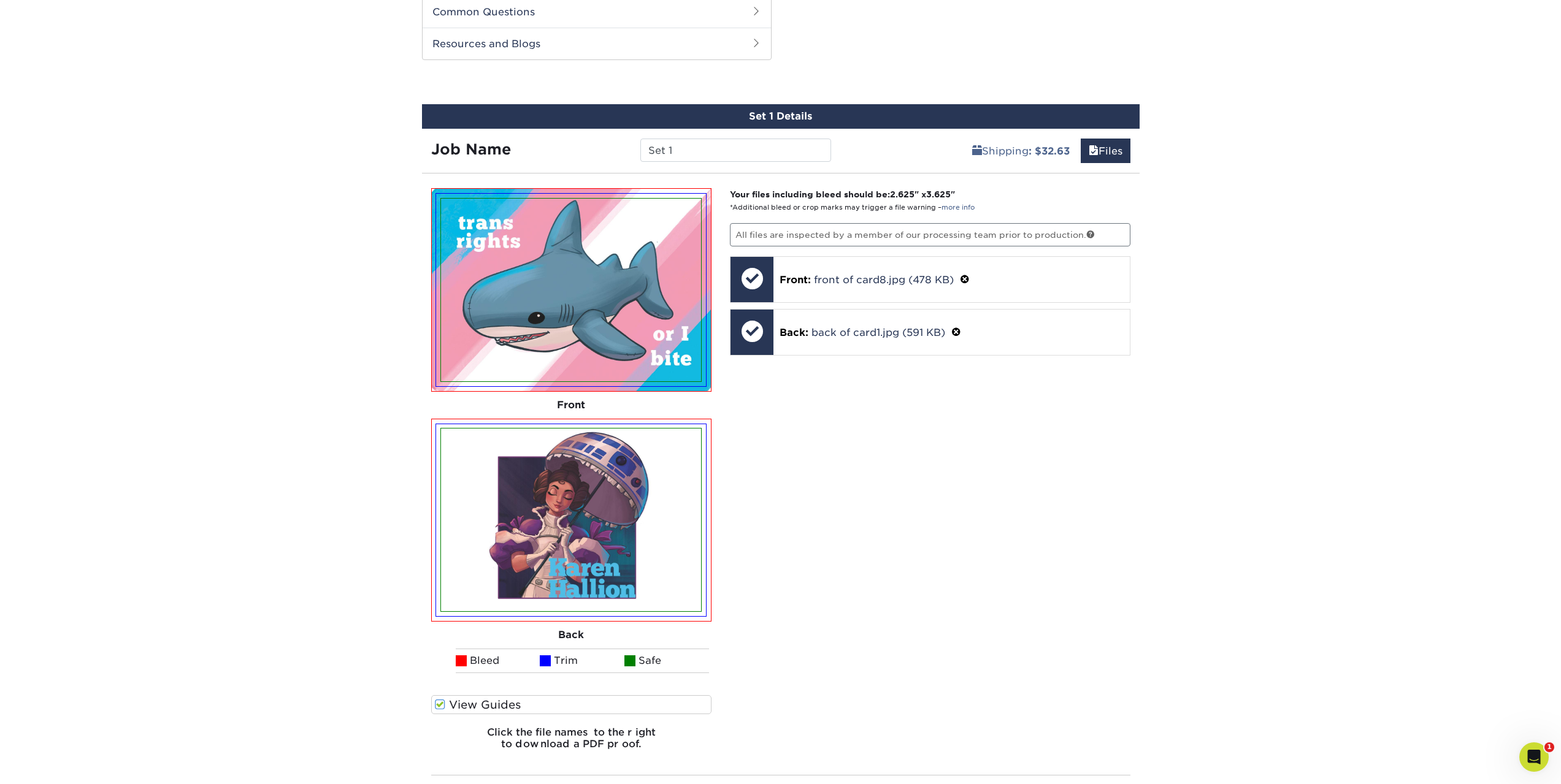
click at [439, 473] on img at bounding box center [571, 520] width 270 height 192
click at [893, 504] on div "Your files including bleed should be: 2.625 " x 3.625 " *Additional bleed or cr…" at bounding box center [929, 474] width 419 height 572
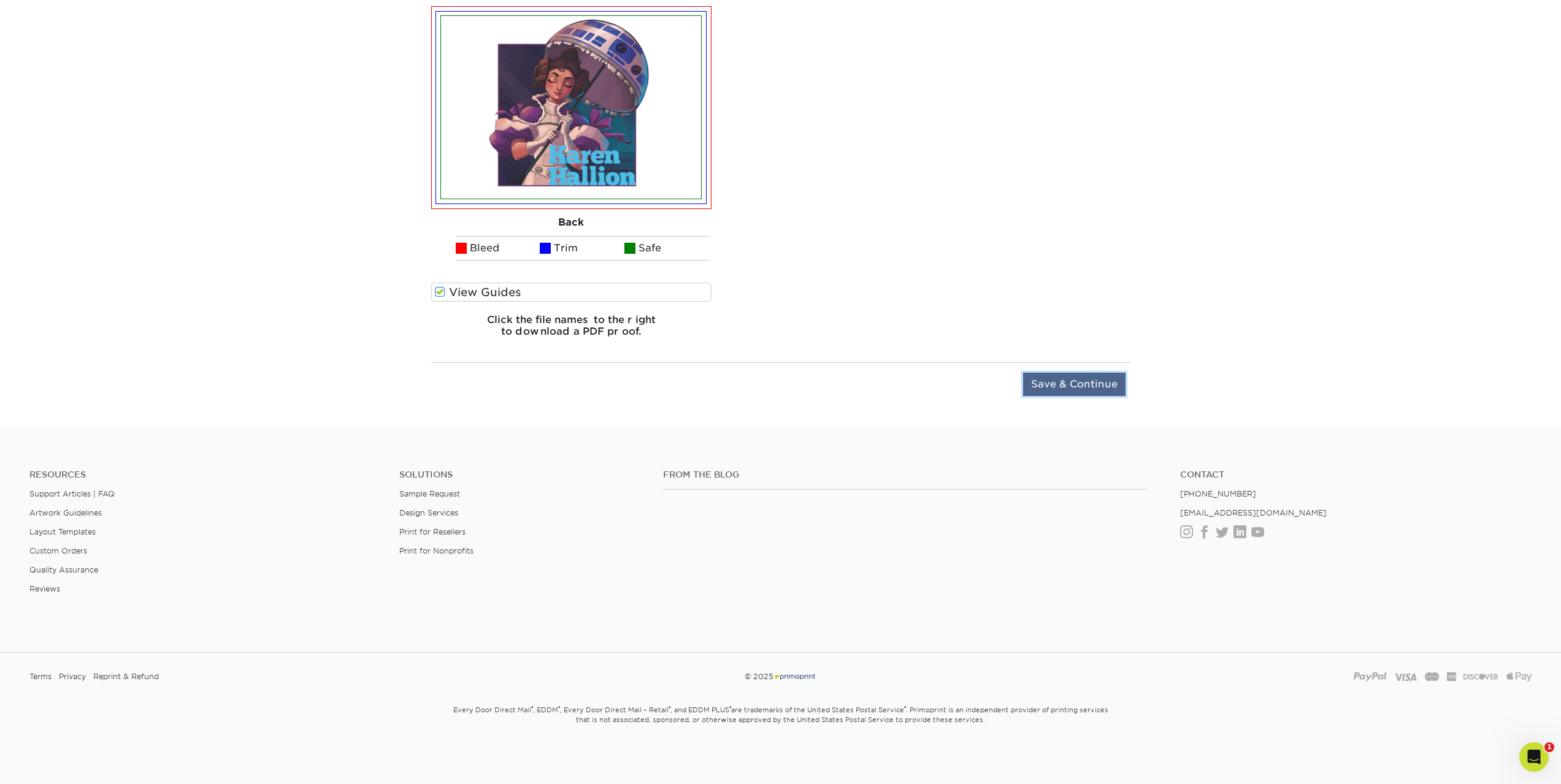
click at [1052, 381] on input "Save & Continue" at bounding box center [1074, 384] width 102 height 23
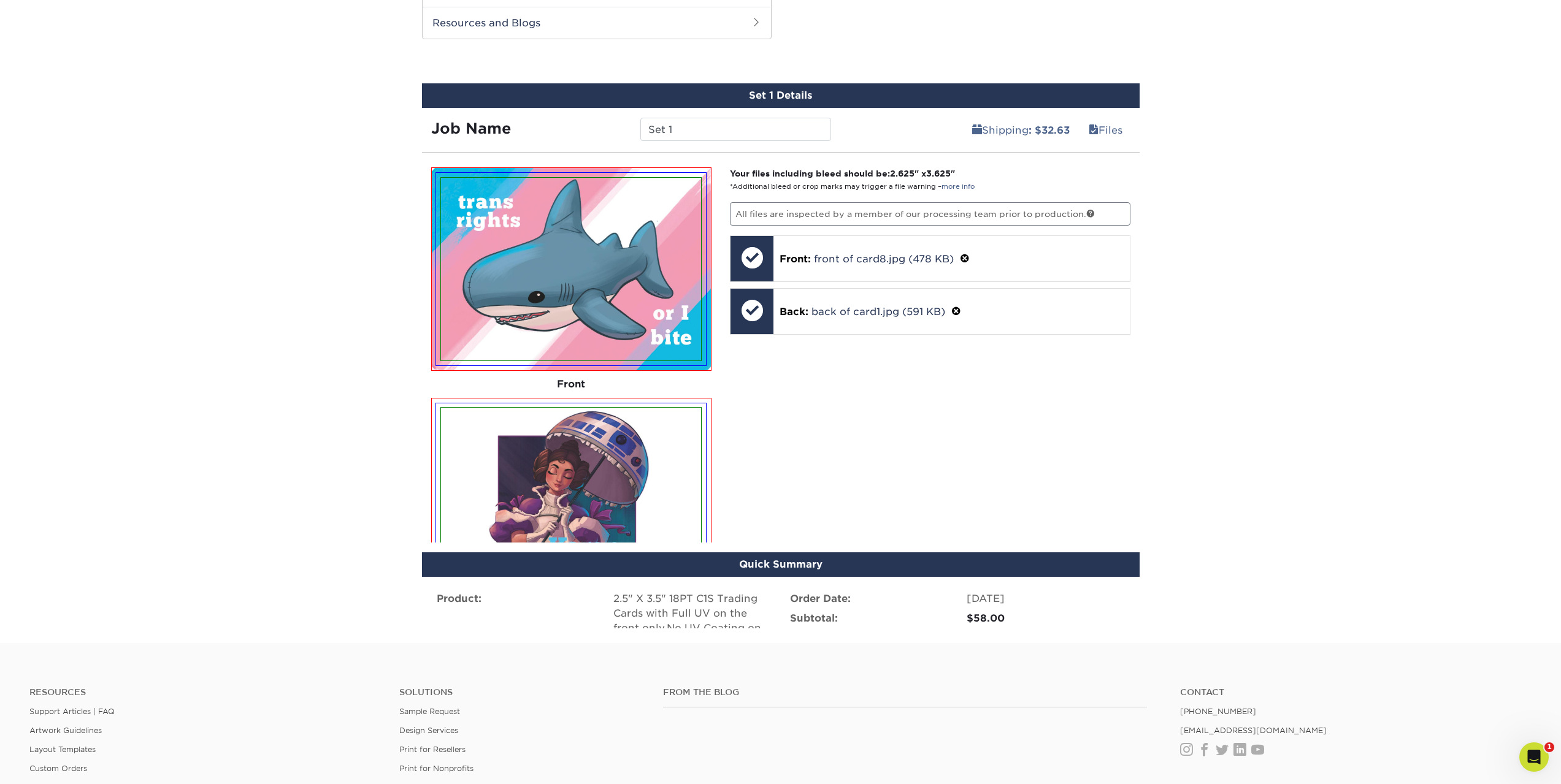
scroll to position [594, 0]
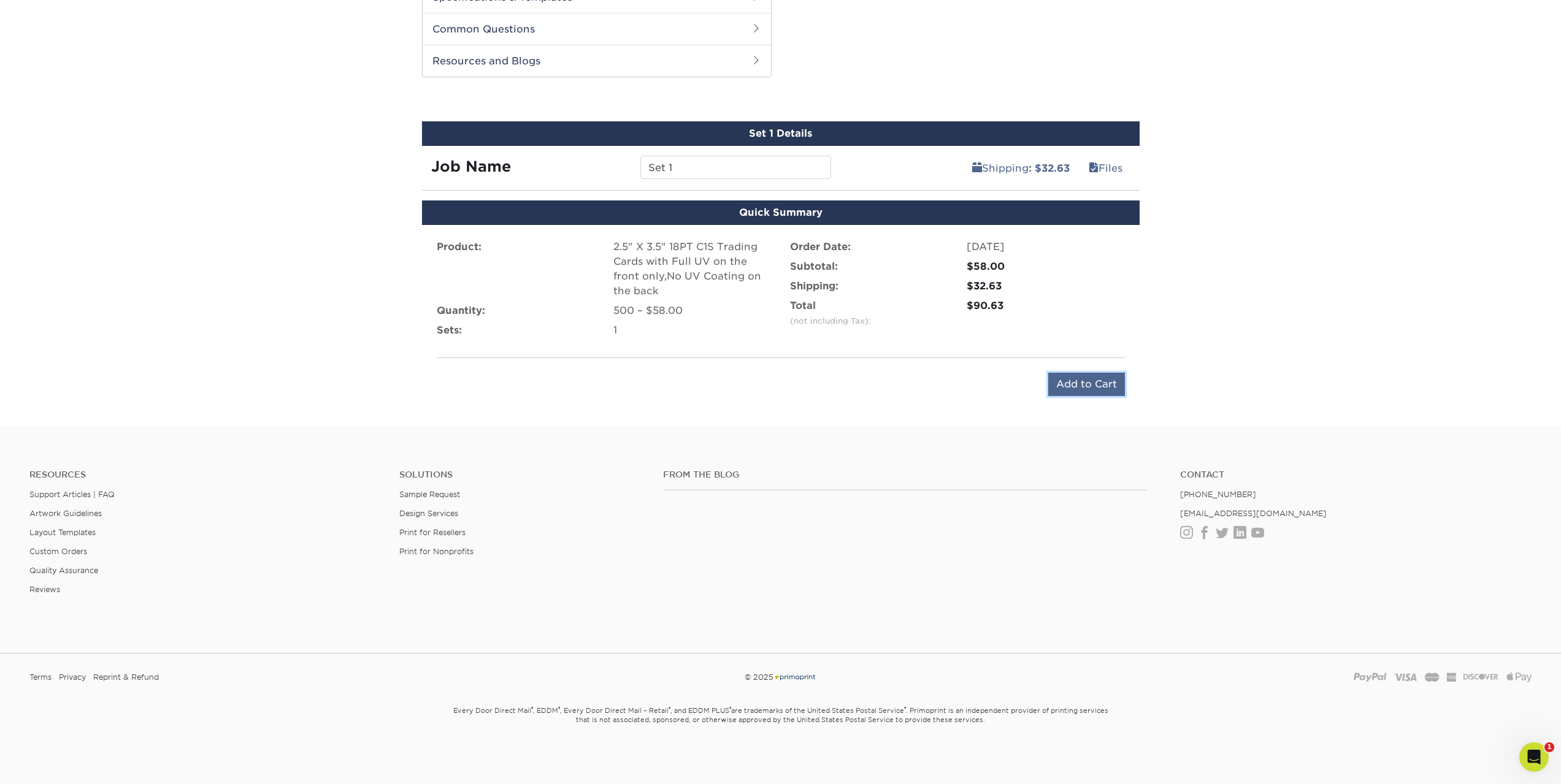
click at [1084, 378] on input "Add to Cart" at bounding box center [1087, 384] width 76 height 23
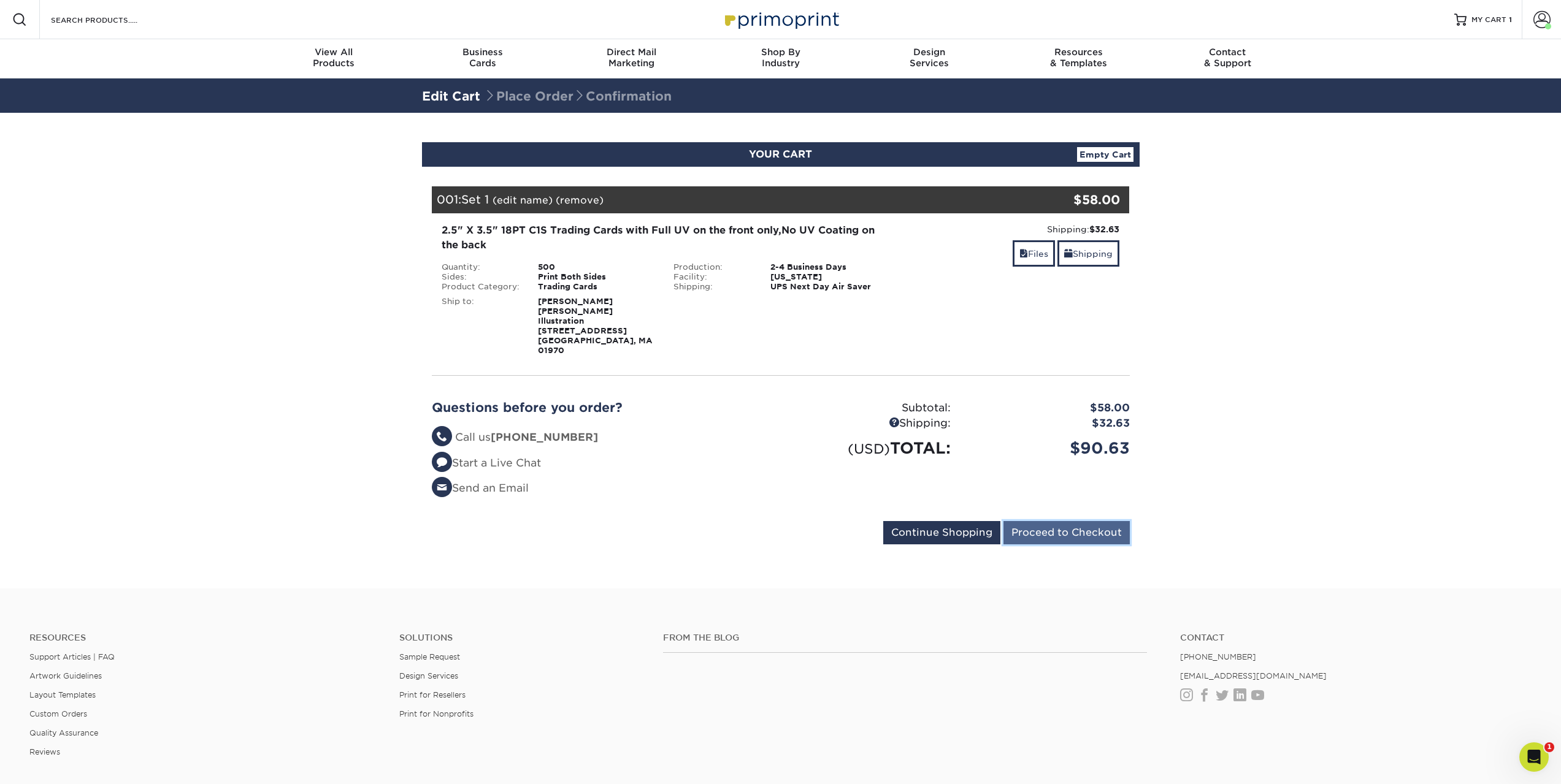
click at [1066, 521] on input "Proceed to Checkout" at bounding box center [1066, 533] width 126 height 23
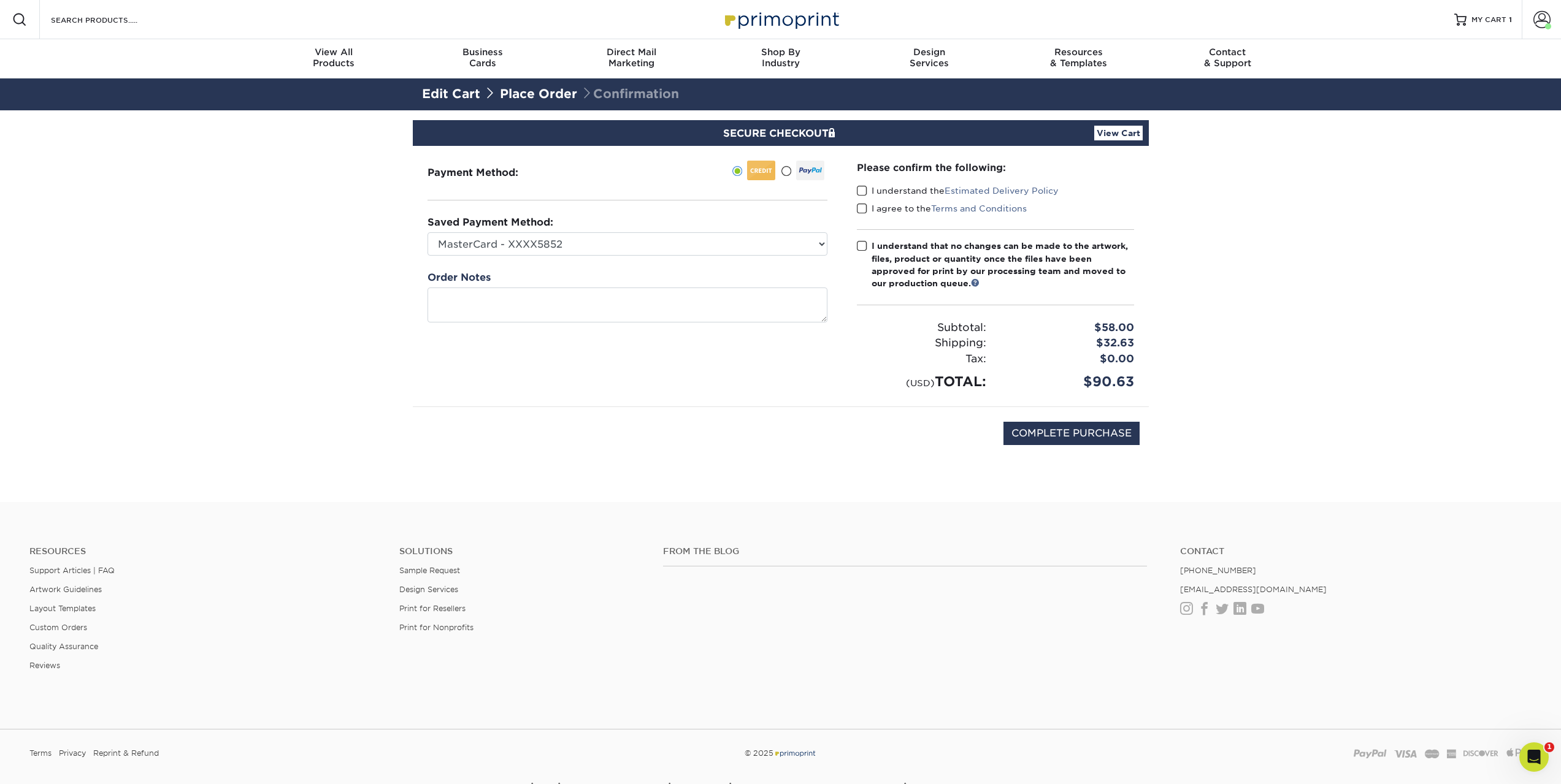
click at [862, 191] on span at bounding box center [862, 191] width 10 height 12
click at [0, 0] on input "I understand the Estimated Delivery Policy" at bounding box center [0, 0] width 0 height 0
click at [861, 207] on span at bounding box center [862, 209] width 10 height 12
click at [0, 0] on input "I agree to the Terms and Conditions" at bounding box center [0, 0] width 0 height 0
click at [860, 242] on span at bounding box center [862, 246] width 10 height 12
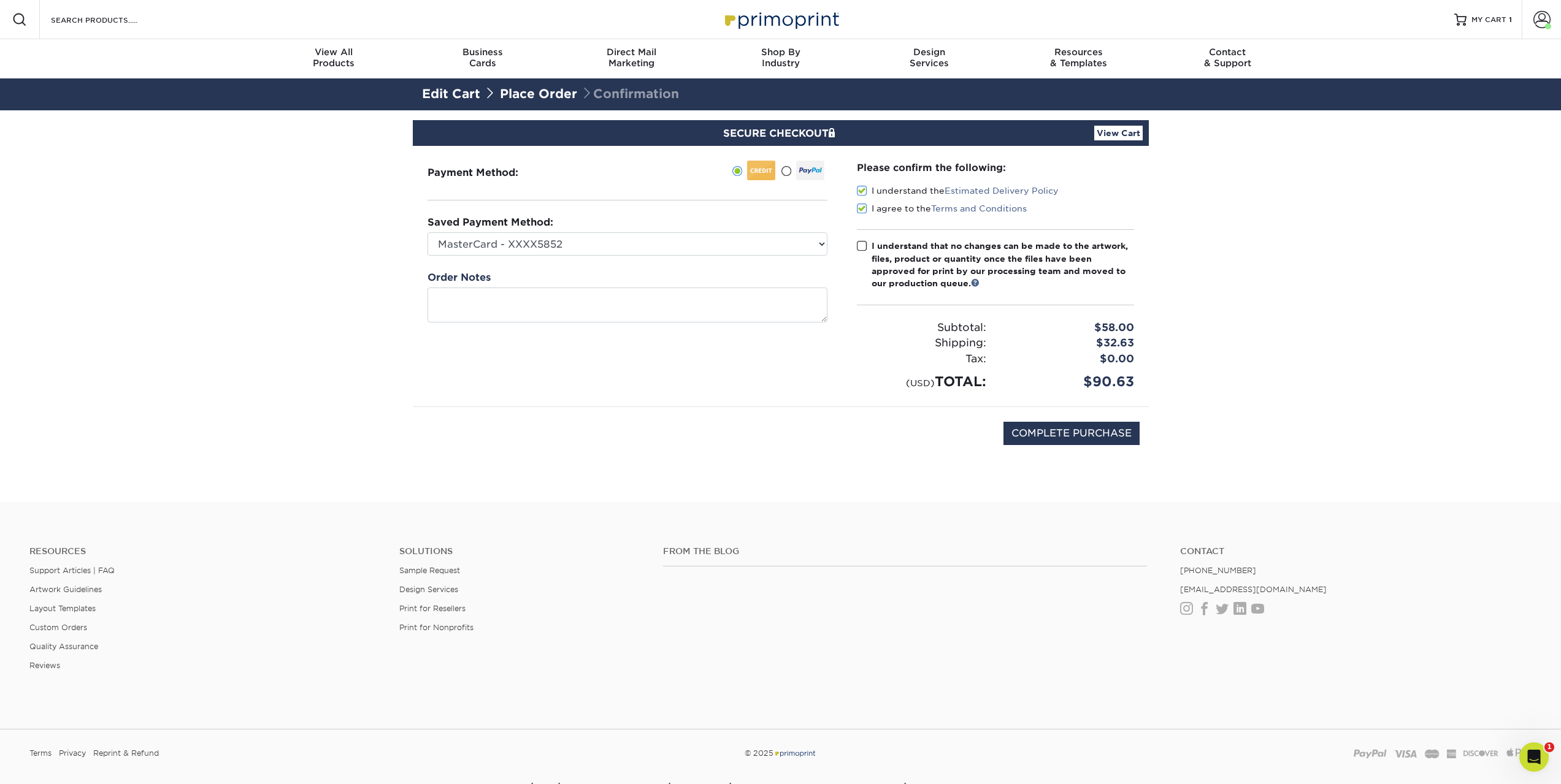
click at [0, 0] on input "I understand that no changes can be made to the artwork, files, product or quan…" at bounding box center [0, 0] width 0 height 0
click at [1053, 427] on input "COMPLETE PURCHASE" at bounding box center [1071, 433] width 136 height 23
type input "PROCESSING, PLEASE WAIT..."
